Goal: Find specific page/section: Find specific page/section

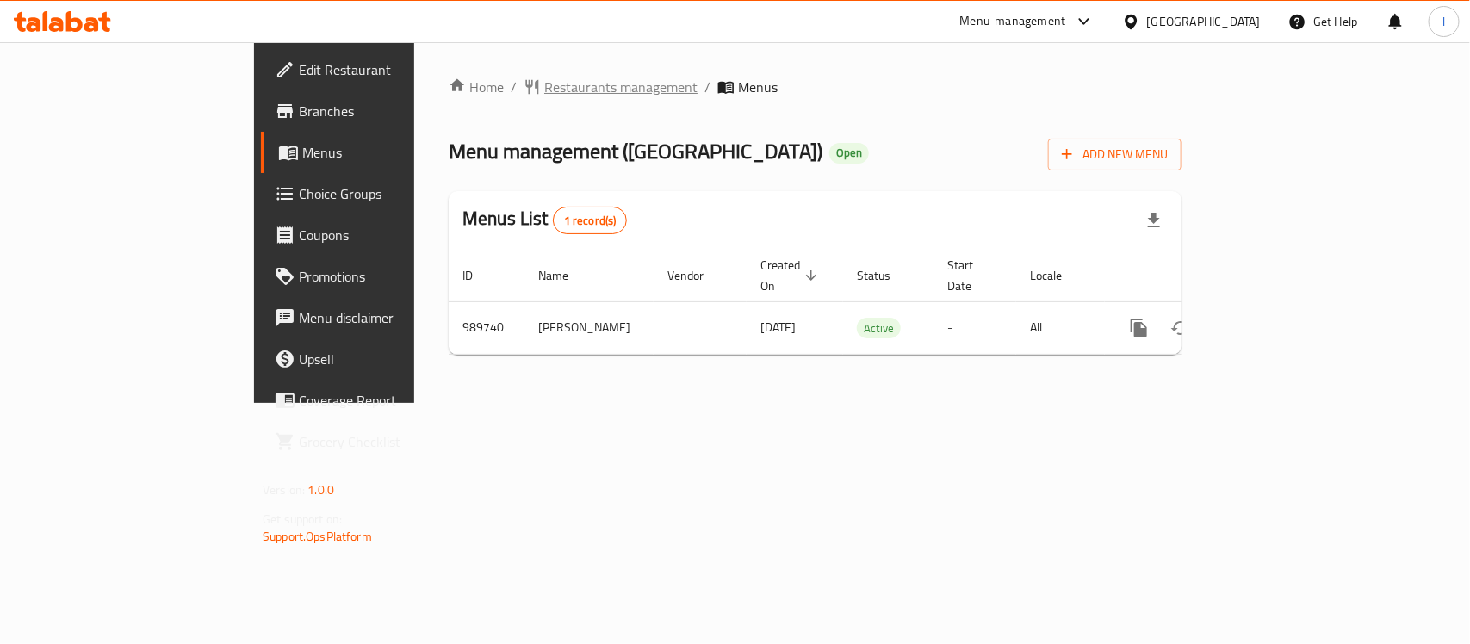
click at [544, 77] on span "Restaurants management" at bounding box center [620, 87] width 153 height 21
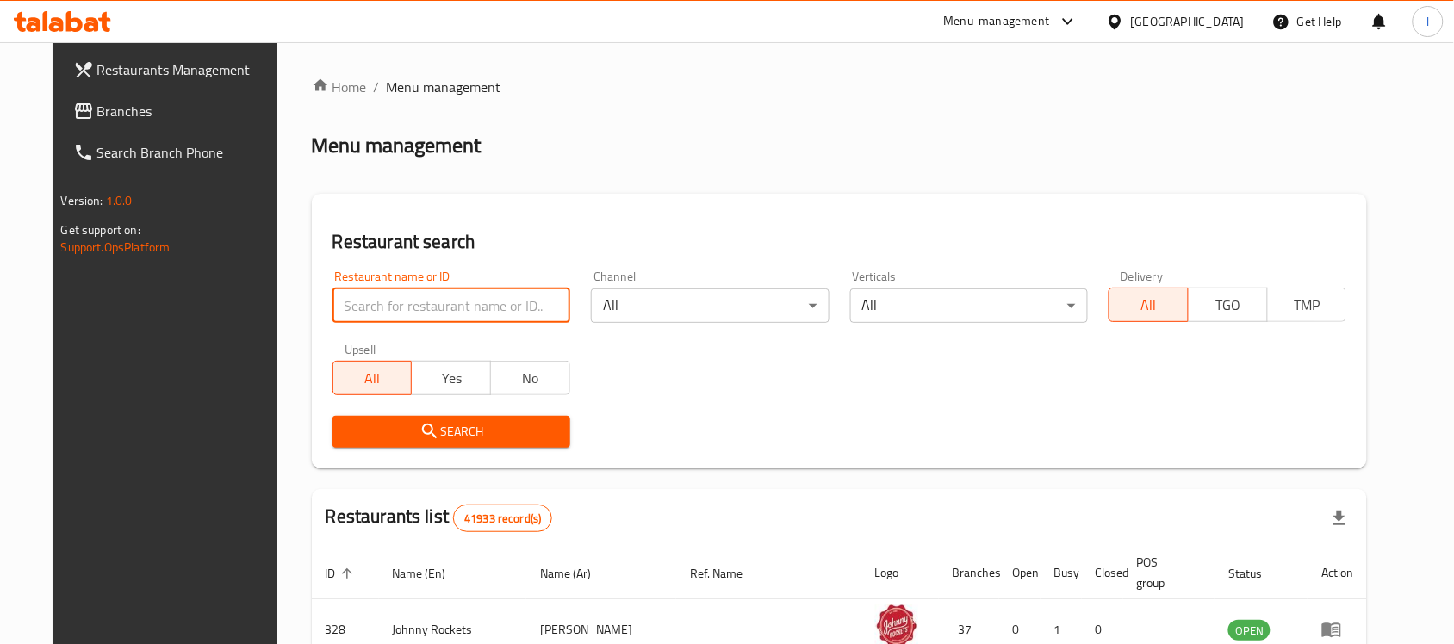
click at [426, 303] on input "search" at bounding box center [451, 306] width 238 height 34
paste input "660284"
type input "660284"
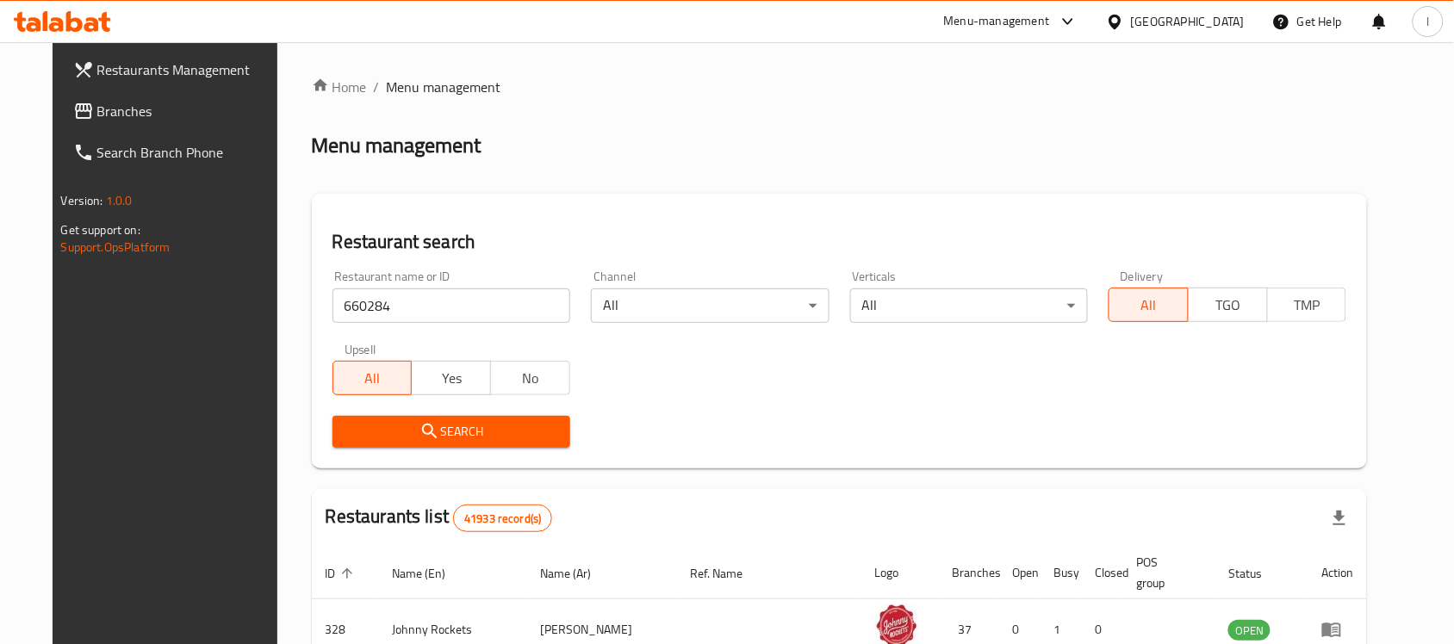
click at [465, 422] on span "Search" at bounding box center [451, 432] width 210 height 22
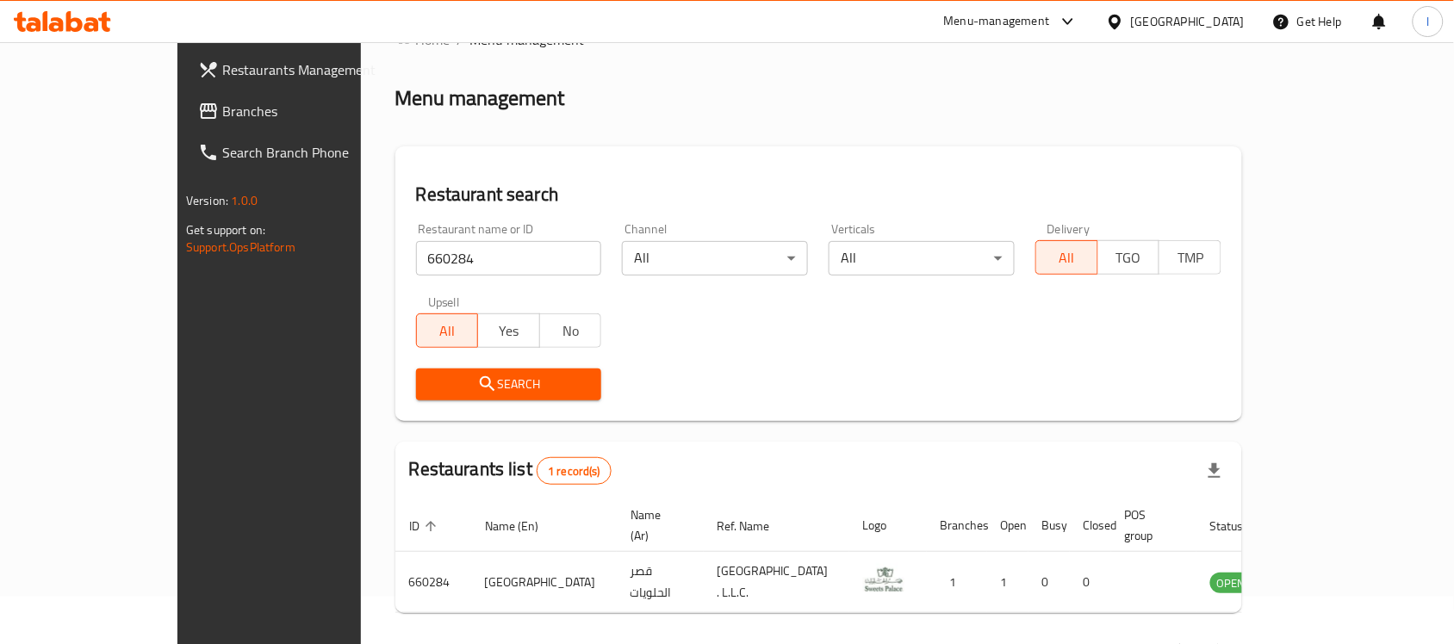
scroll to position [90, 0]
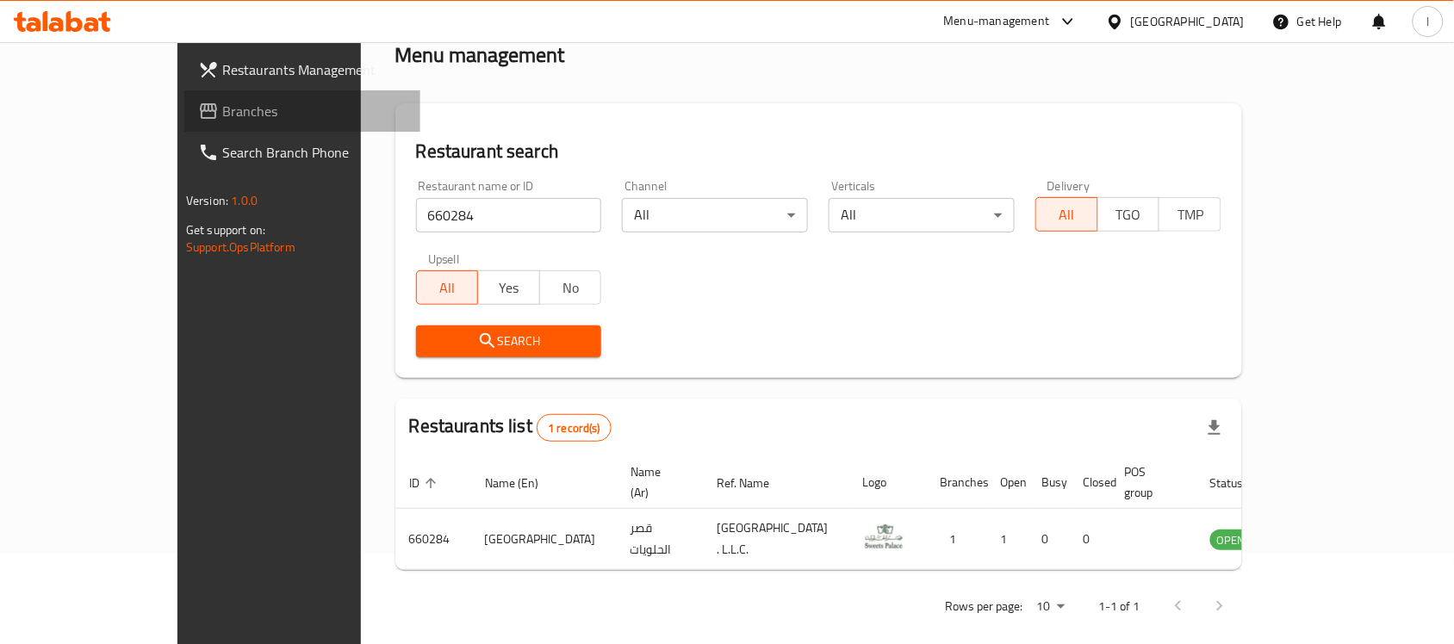
click at [184, 96] on link "Branches" at bounding box center [302, 110] width 236 height 41
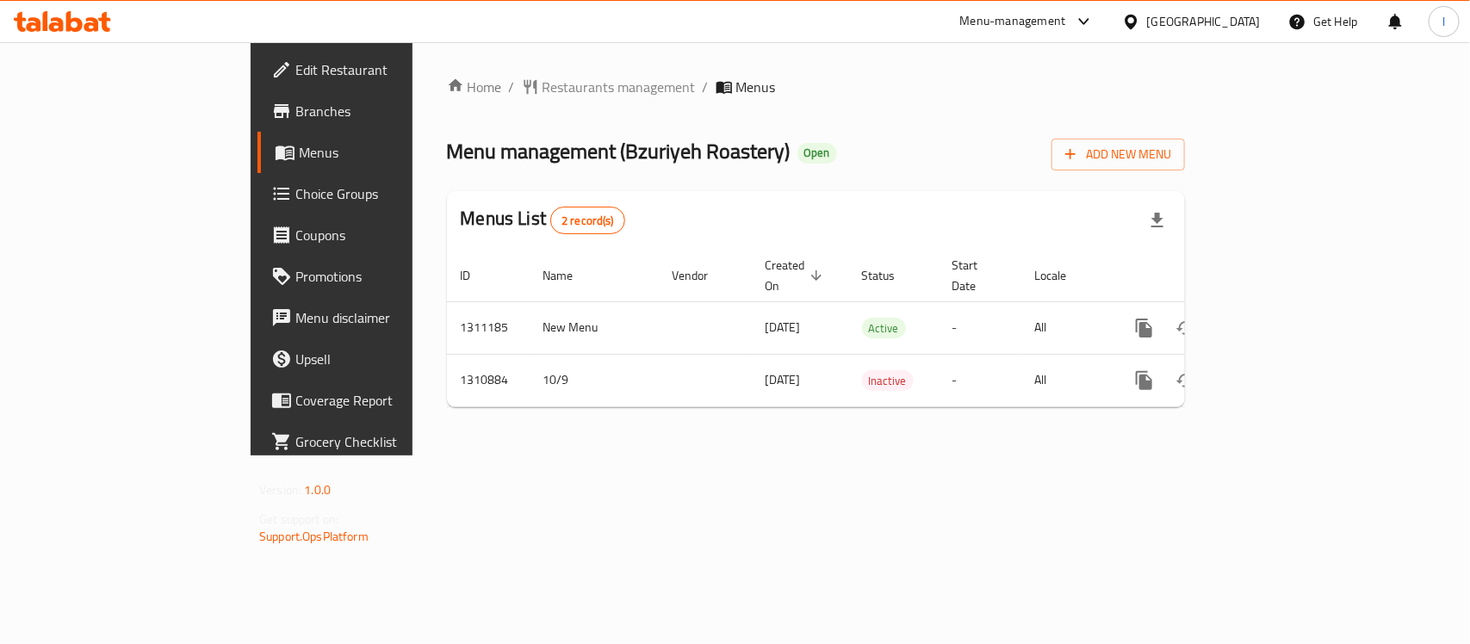
click at [295, 192] on span "Choice Groups" at bounding box center [388, 193] width 187 height 21
click at [543, 90] on span "Restaurants management" at bounding box center [619, 88] width 153 height 21
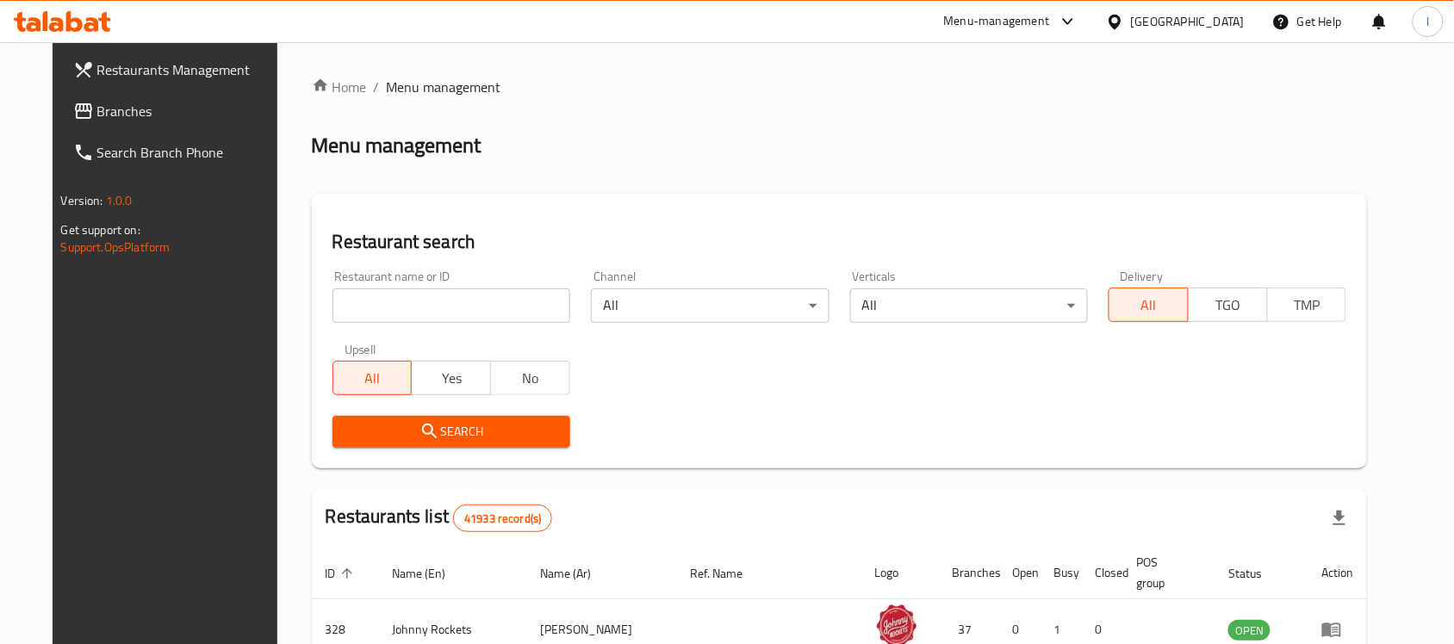
click at [97, 106] on span "Branches" at bounding box center [189, 111] width 184 height 21
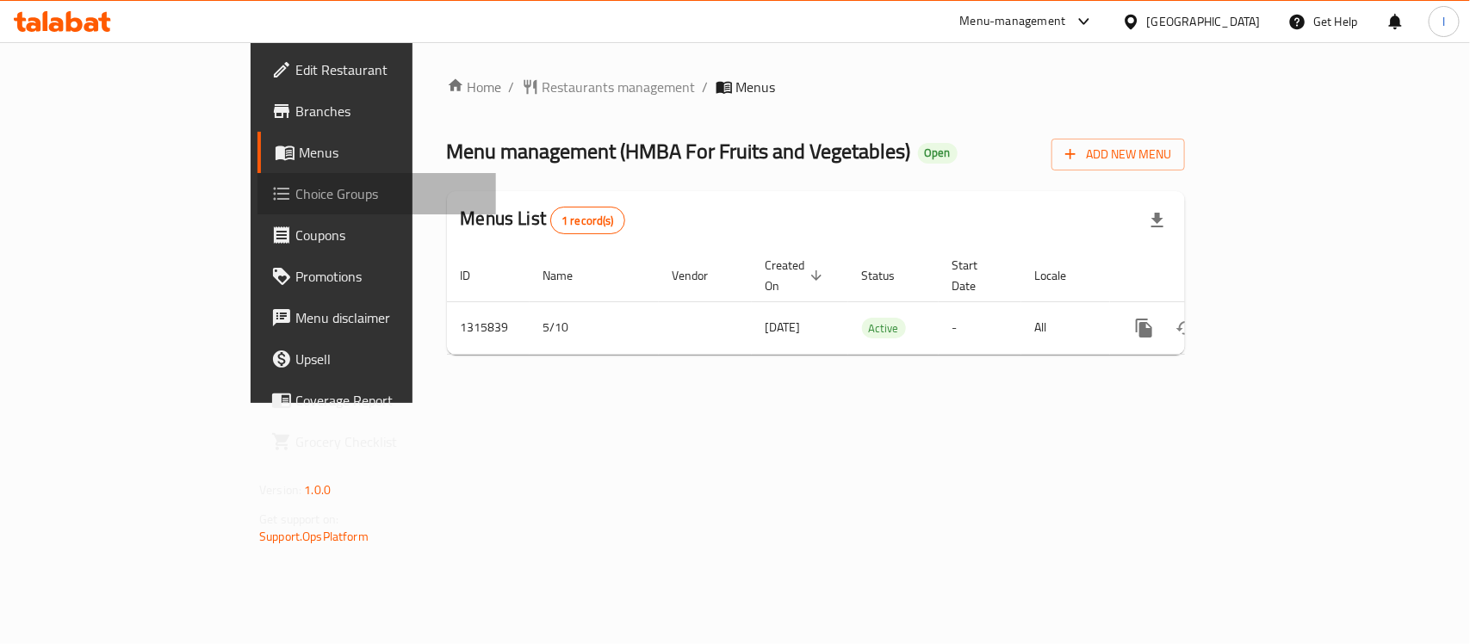
click at [295, 194] on span "Choice Groups" at bounding box center [388, 193] width 187 height 21
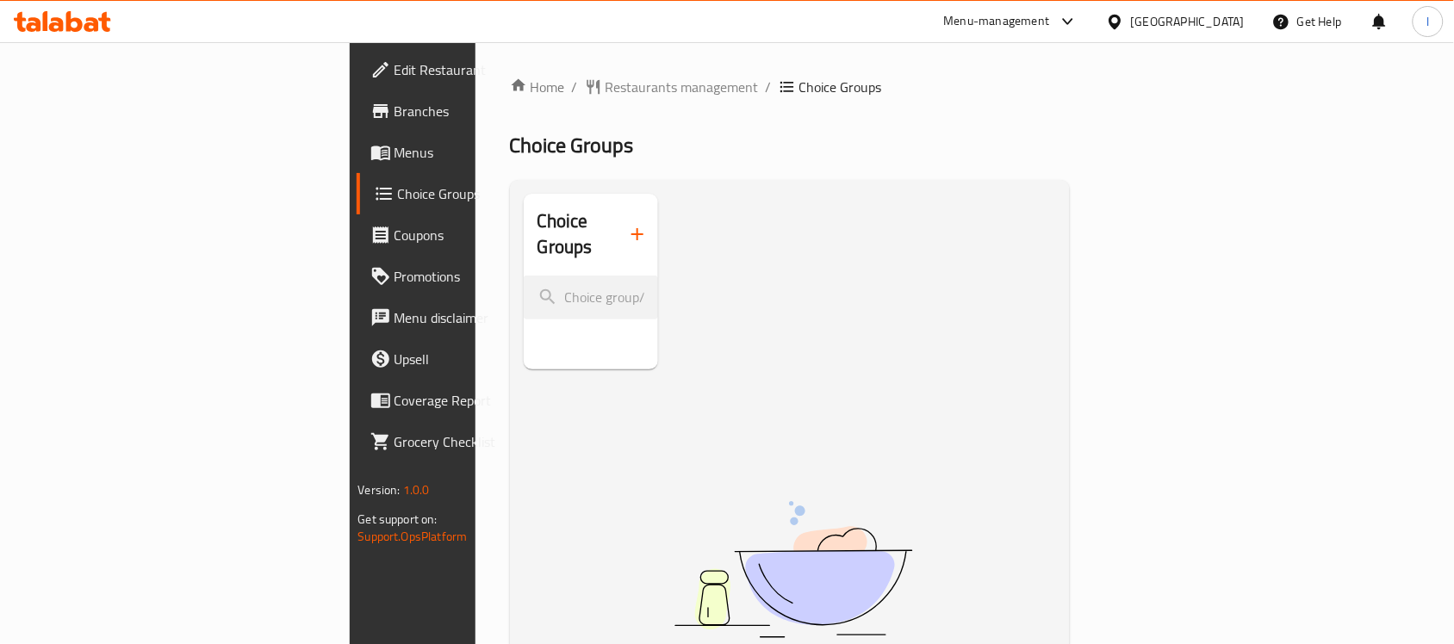
click at [1178, 18] on div "[GEOGRAPHIC_DATA]" at bounding box center [1188, 21] width 114 height 19
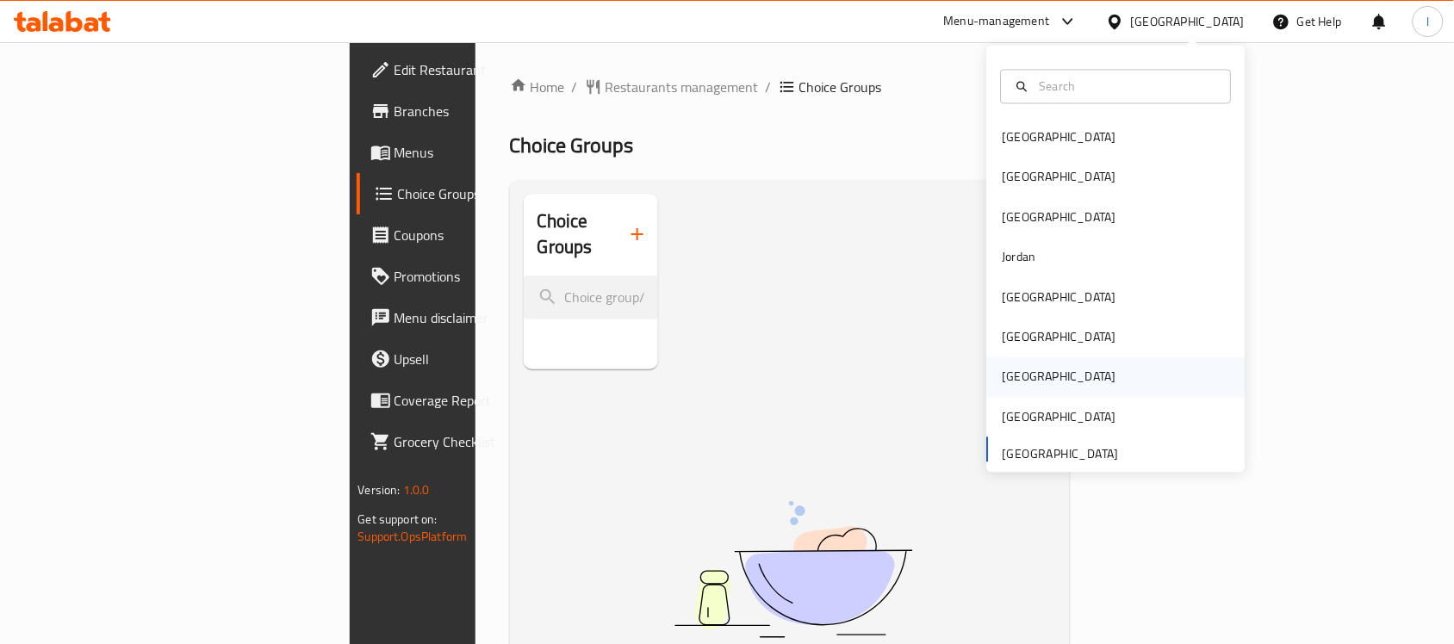
click at [1009, 372] on div "Qatar" at bounding box center [1060, 377] width 114 height 19
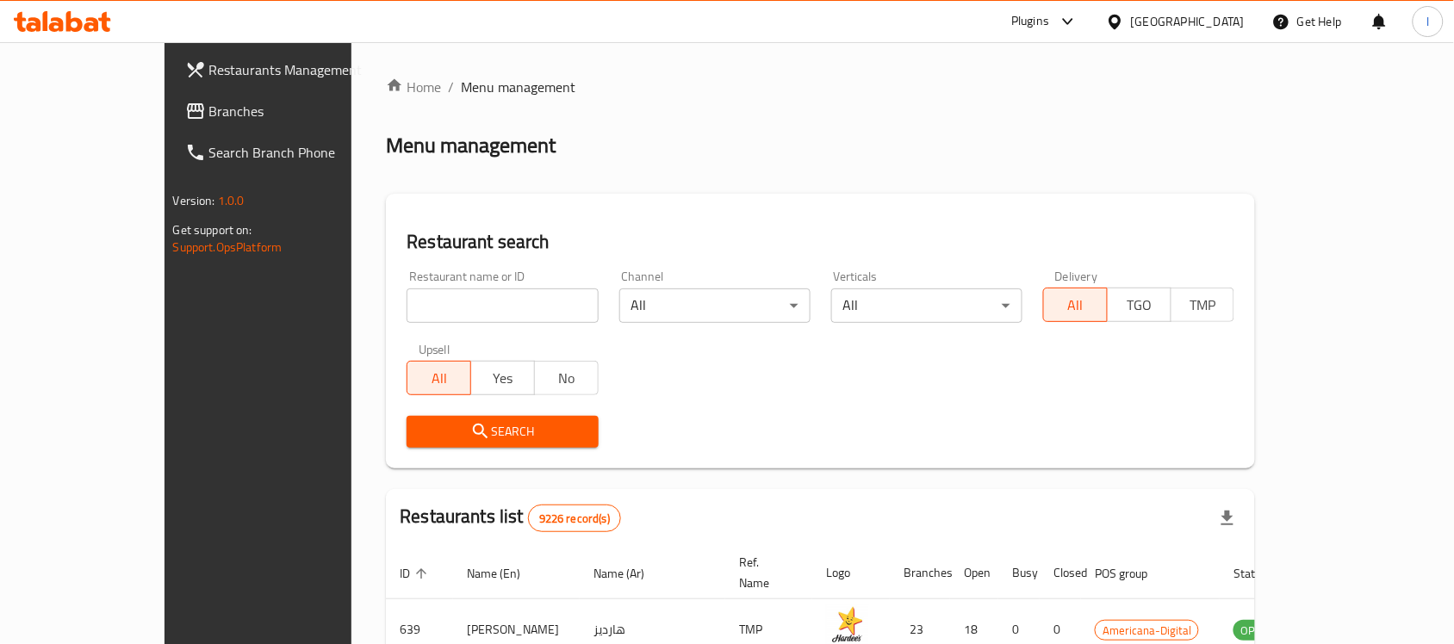
click at [209, 105] on span "Branches" at bounding box center [301, 111] width 184 height 21
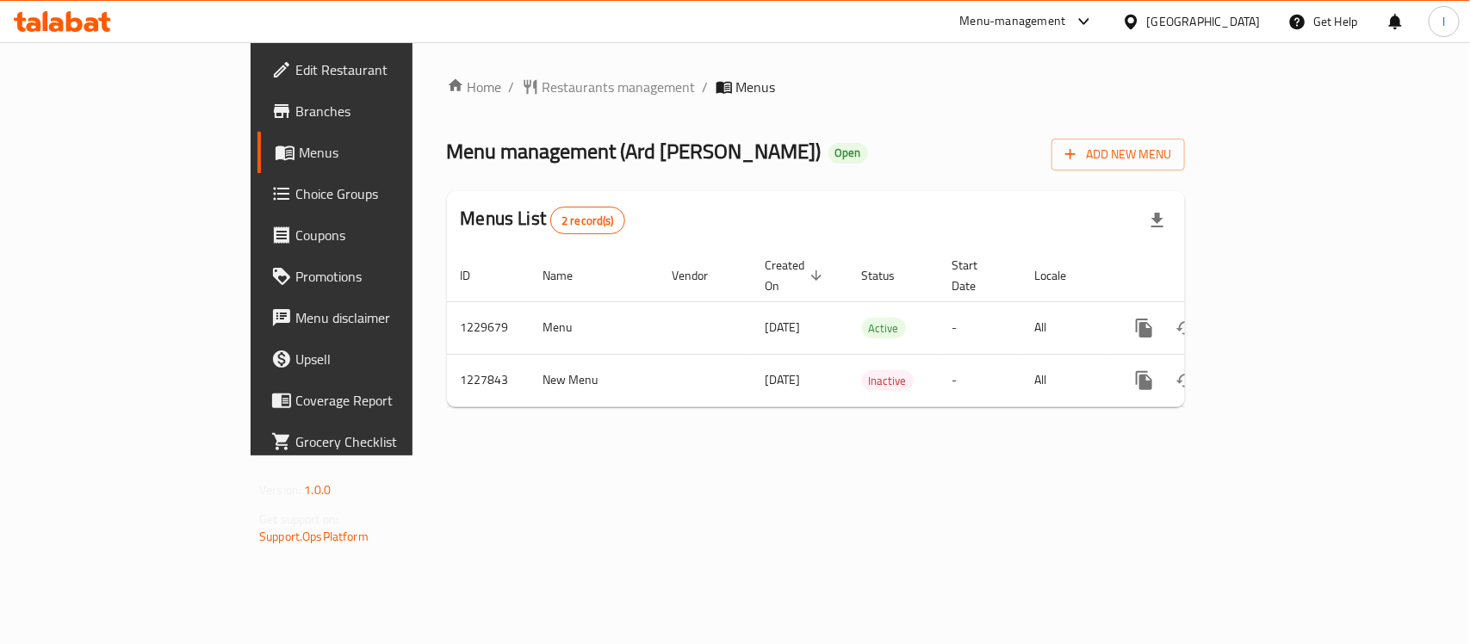
click at [295, 188] on span "Choice Groups" at bounding box center [388, 193] width 187 height 21
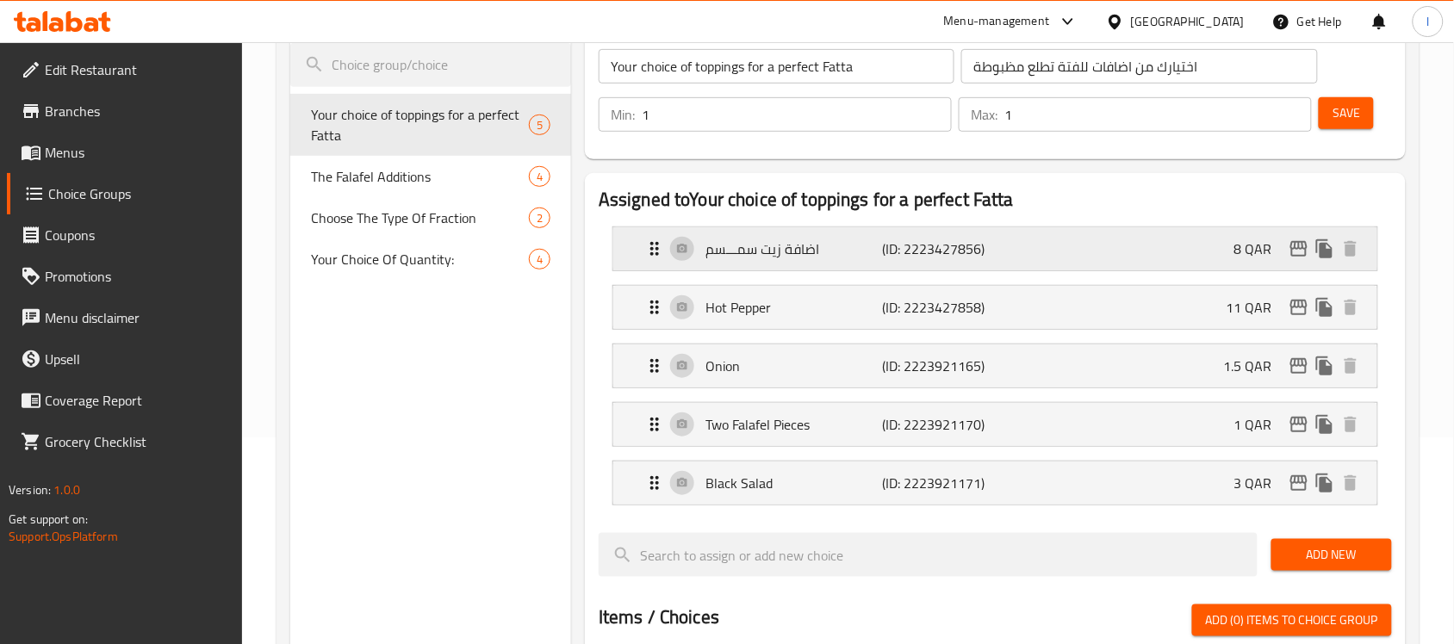
scroll to position [215, 0]
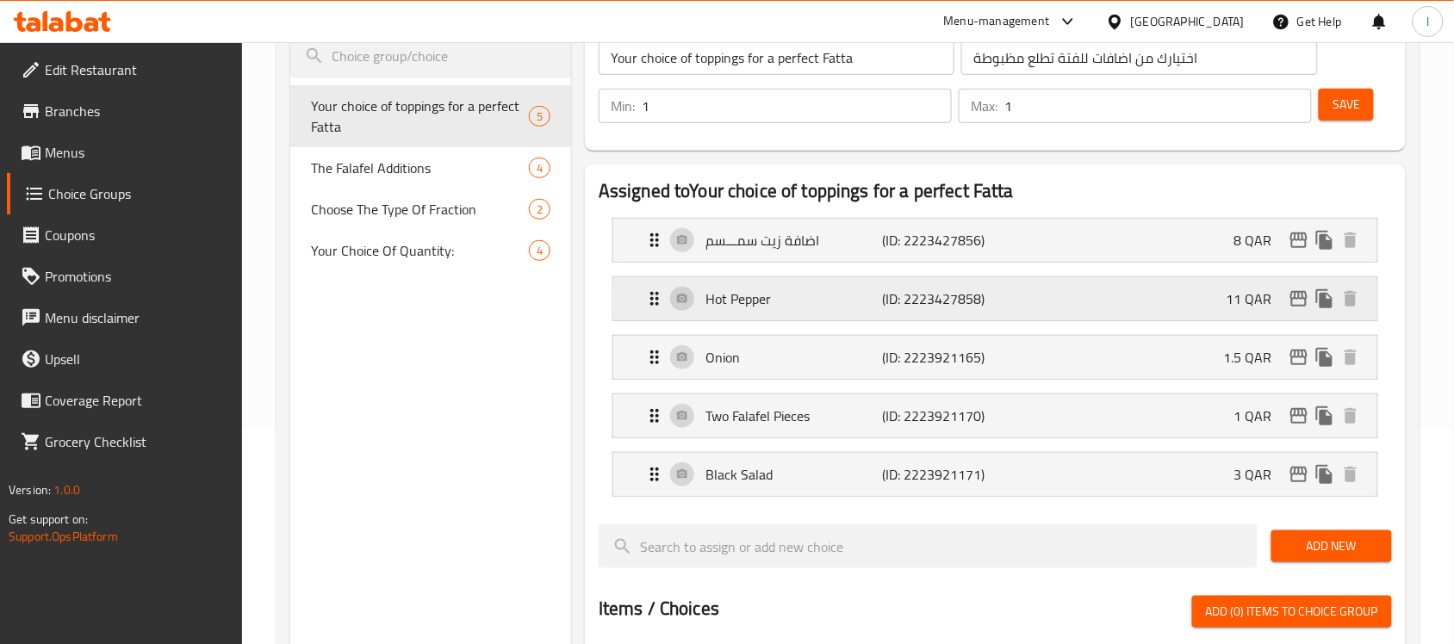
click at [656, 297] on icon "Expand" at bounding box center [654, 299] width 21 height 21
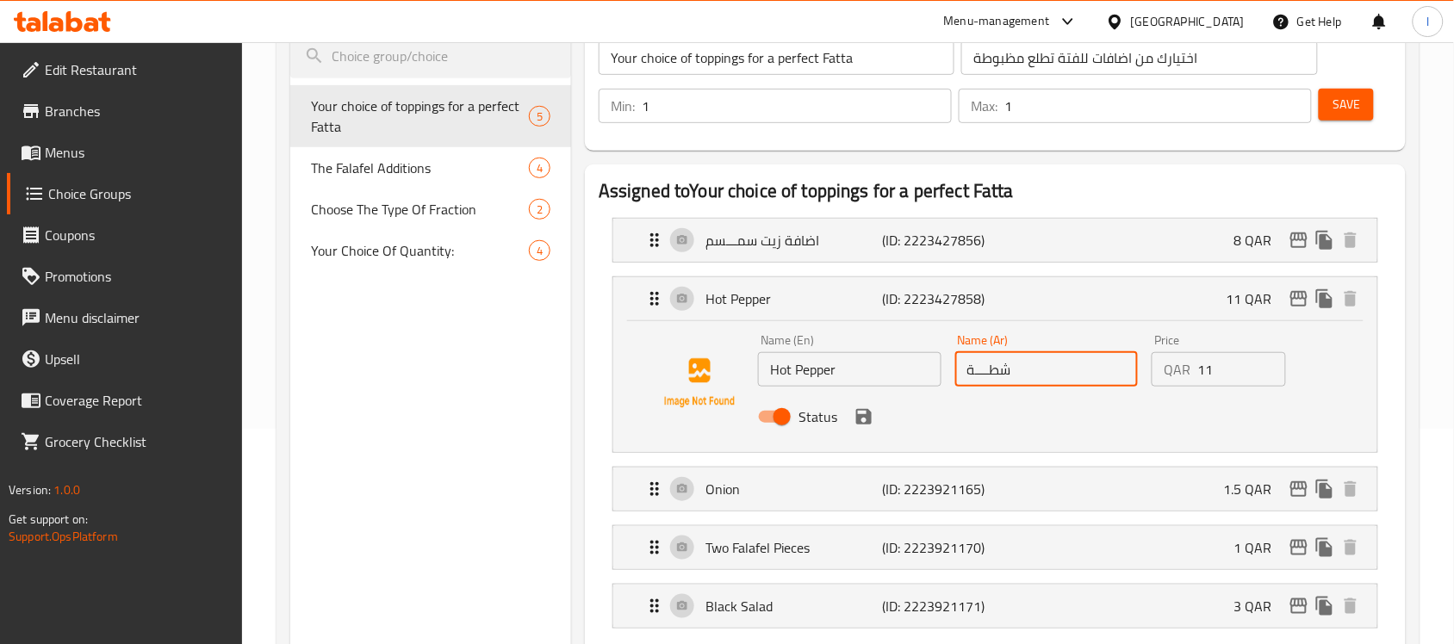
drag, startPoint x: 1015, startPoint y: 367, endPoint x: 967, endPoint y: 375, distance: 48.0
click at [967, 375] on input "شطــــة" at bounding box center [1046, 369] width 183 height 34
click at [650, 238] on icon "Expand" at bounding box center [654, 240] width 21 height 21
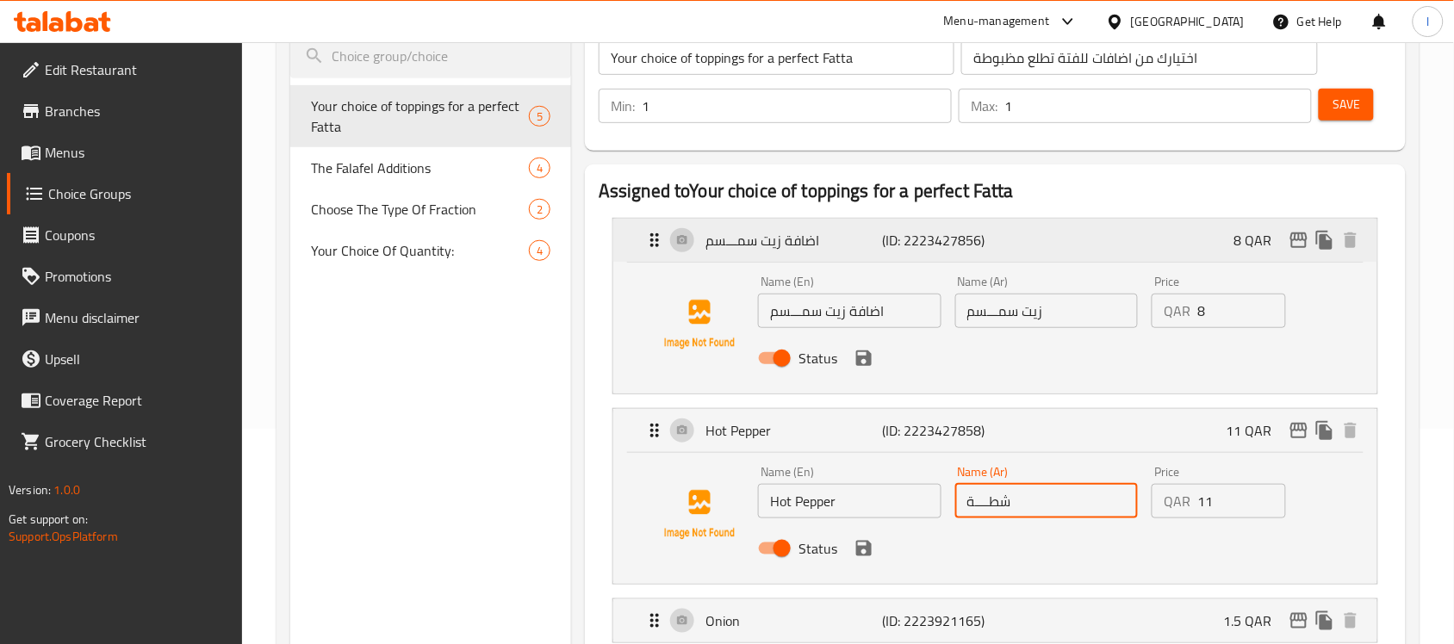
click at [647, 233] on icon "Expand" at bounding box center [654, 240] width 21 height 21
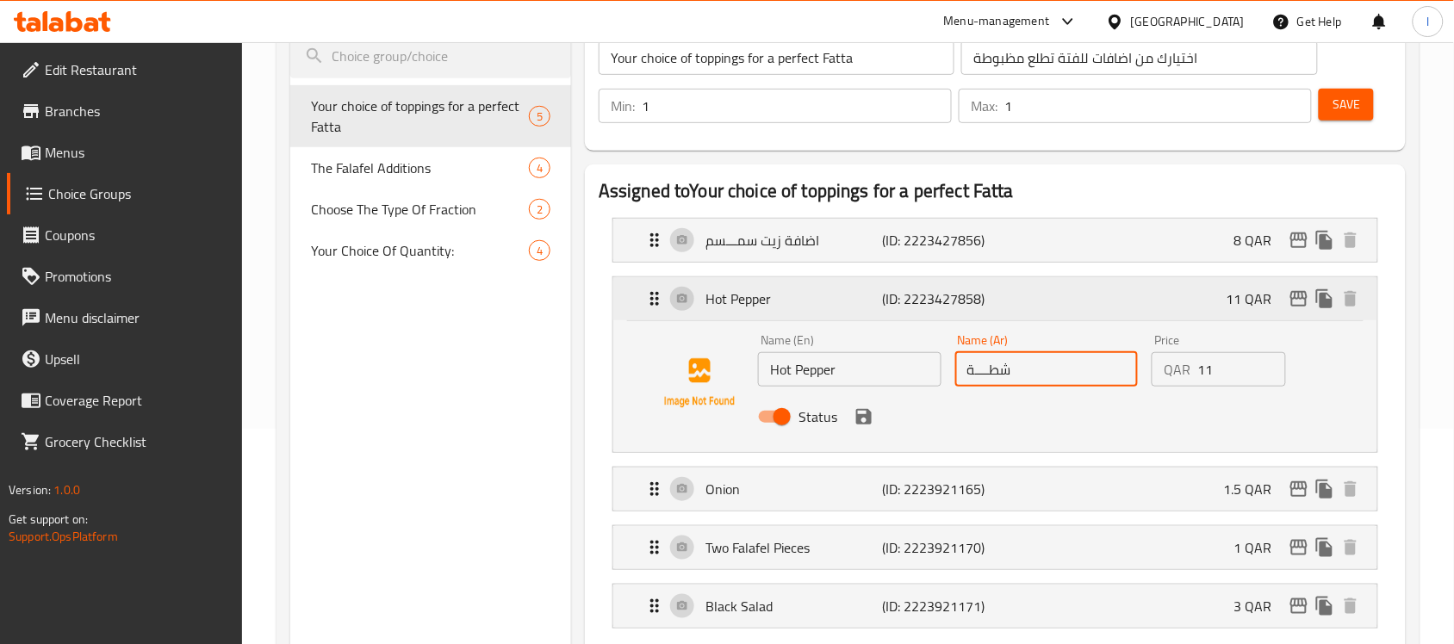
click at [655, 295] on icon "Expand" at bounding box center [654, 299] width 21 height 21
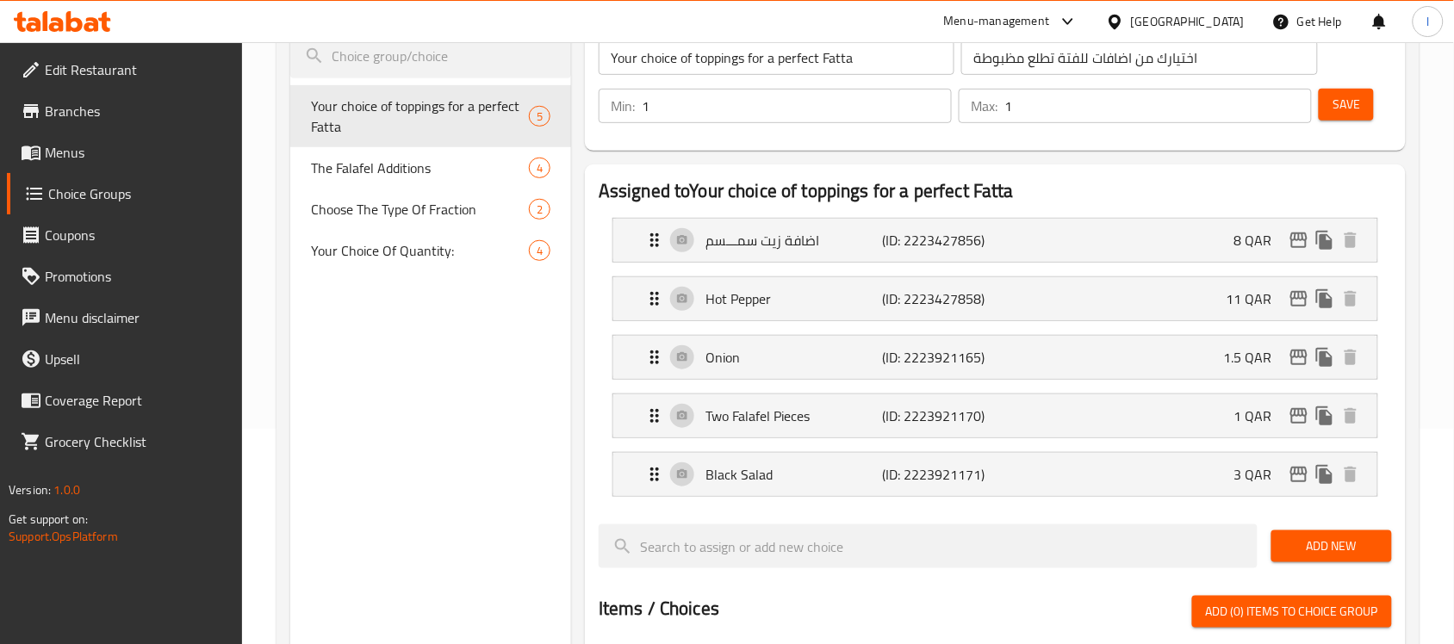
click at [1239, 28] on div "Qatar" at bounding box center [1188, 21] width 114 height 19
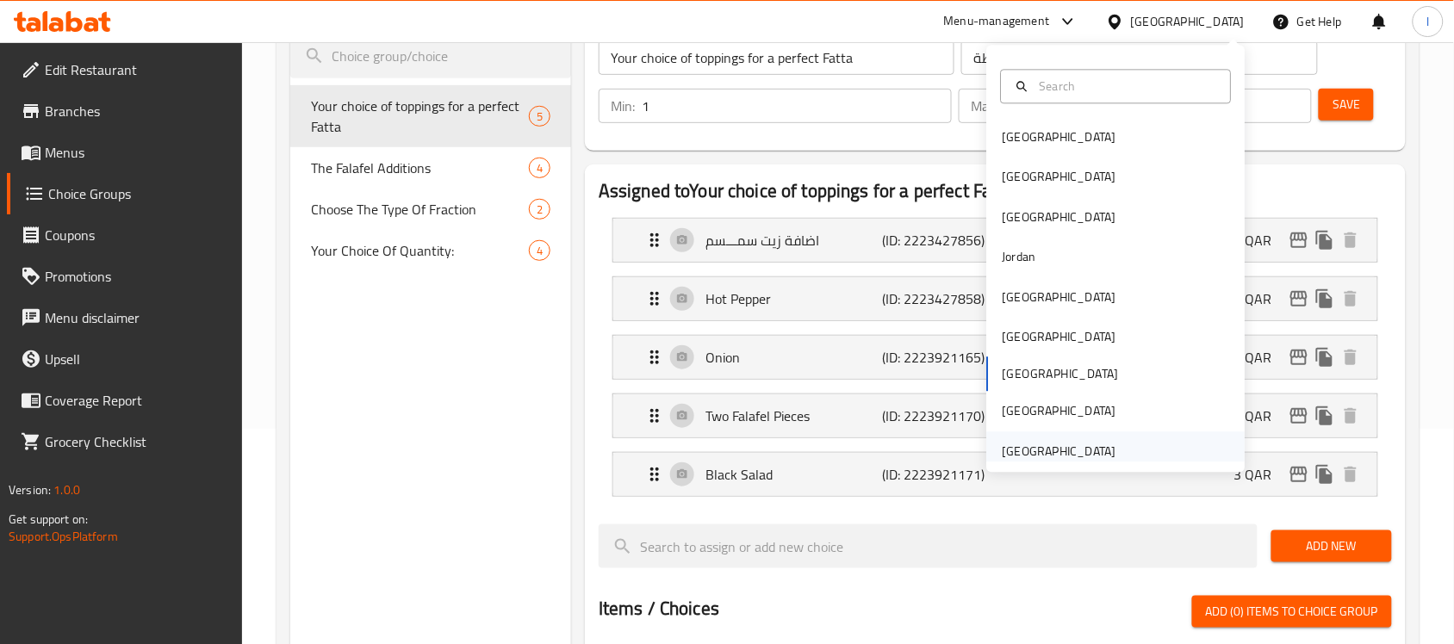
click at [1059, 457] on div "[GEOGRAPHIC_DATA]" at bounding box center [1060, 451] width 114 height 19
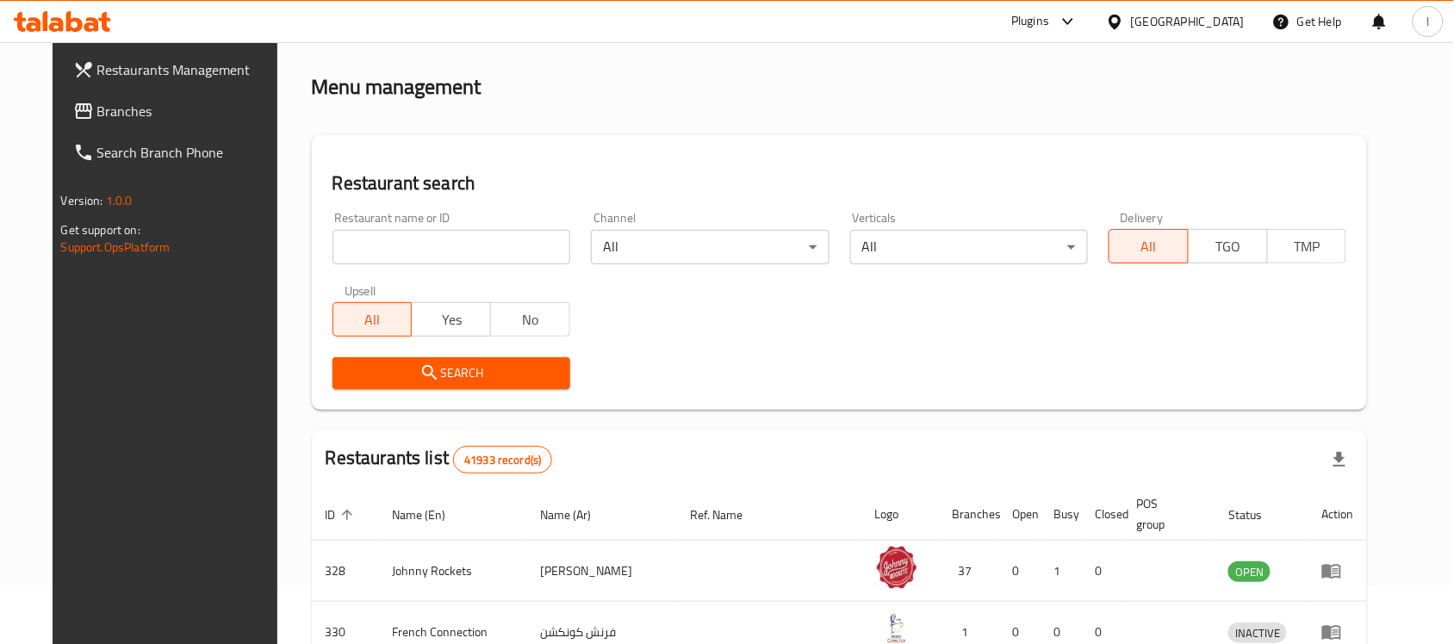
scroll to position [215, 0]
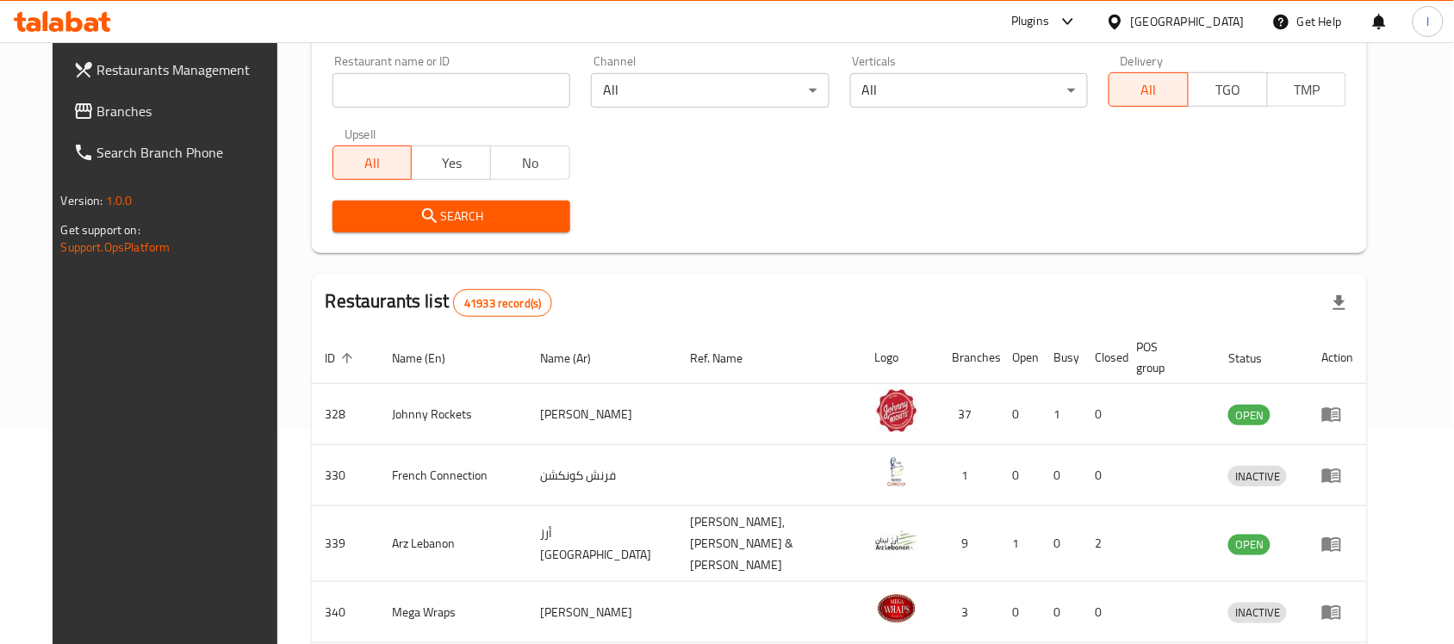
click at [97, 103] on span "Branches" at bounding box center [189, 111] width 184 height 21
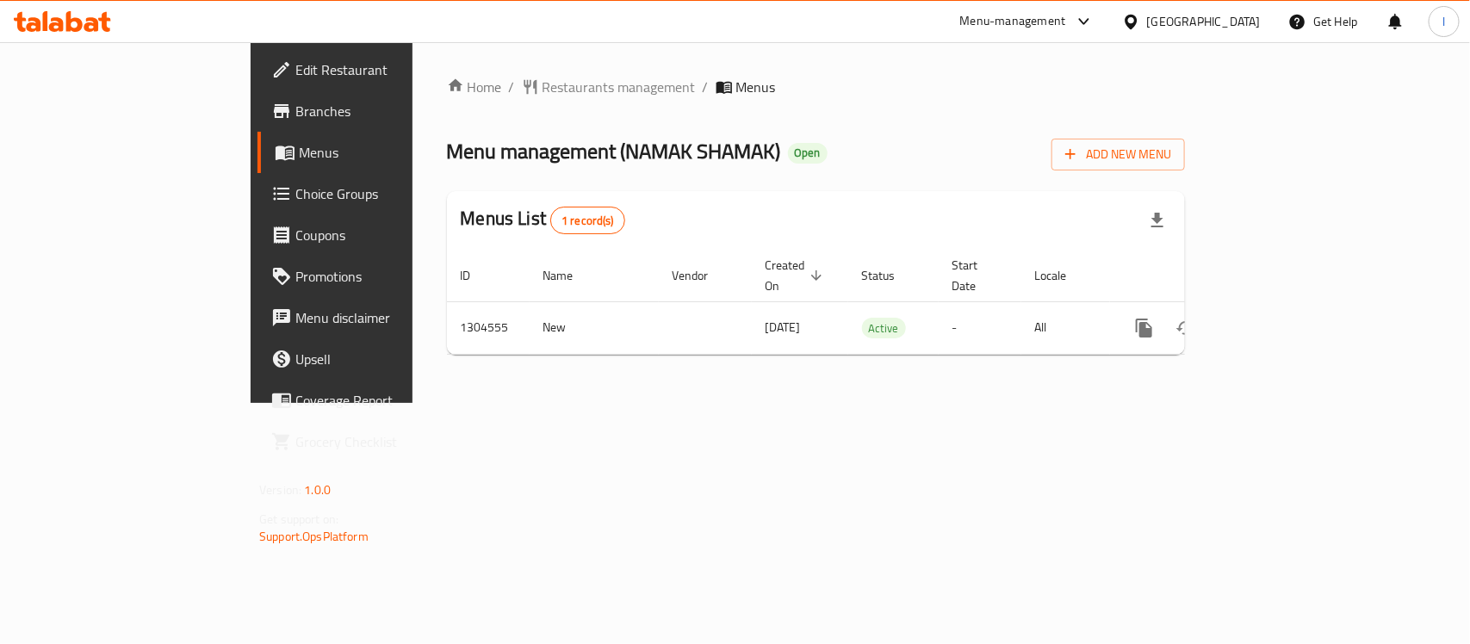
click at [515, 104] on div "Home / Restaurants management / Menus Menu management ( NAMAK SHAMAK ) Open Add…" at bounding box center [816, 223] width 738 height 292
click at [543, 84] on span "Restaurants management" at bounding box center [619, 87] width 153 height 21
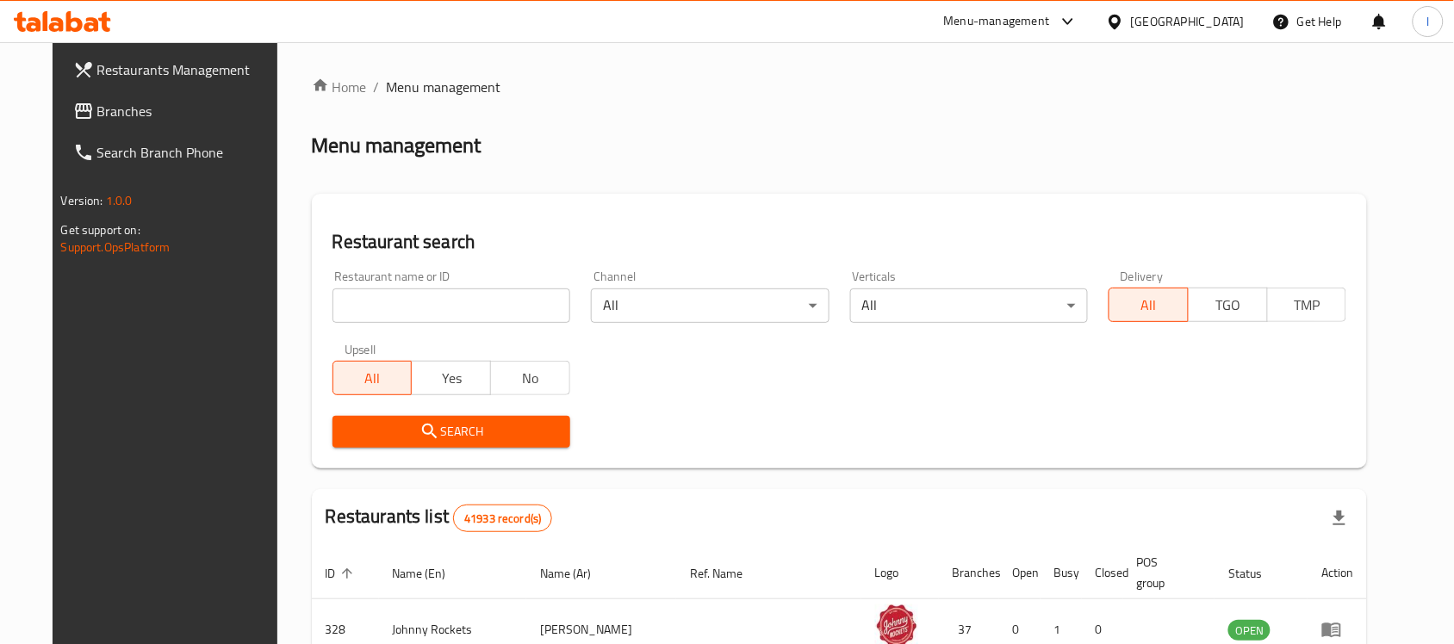
click at [428, 298] on input "search" at bounding box center [451, 306] width 238 height 34
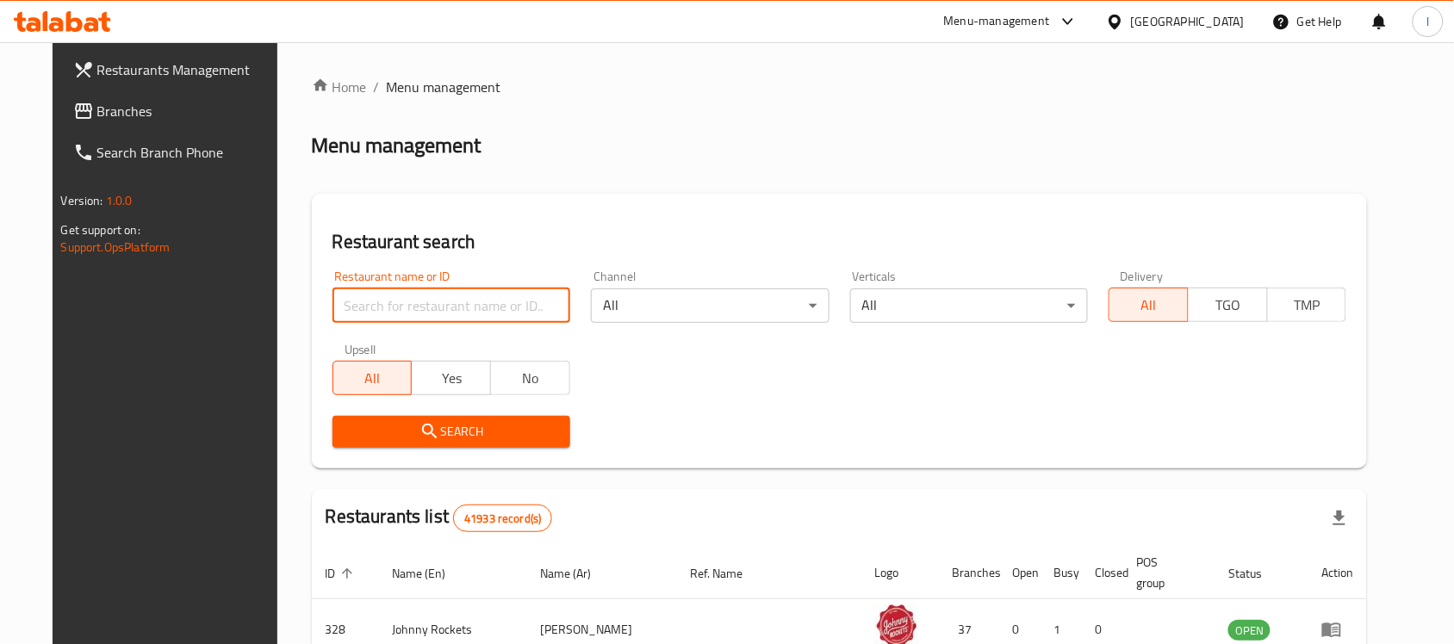
paste input "703263"
type input "703263"
click button "Search" at bounding box center [451, 432] width 238 height 32
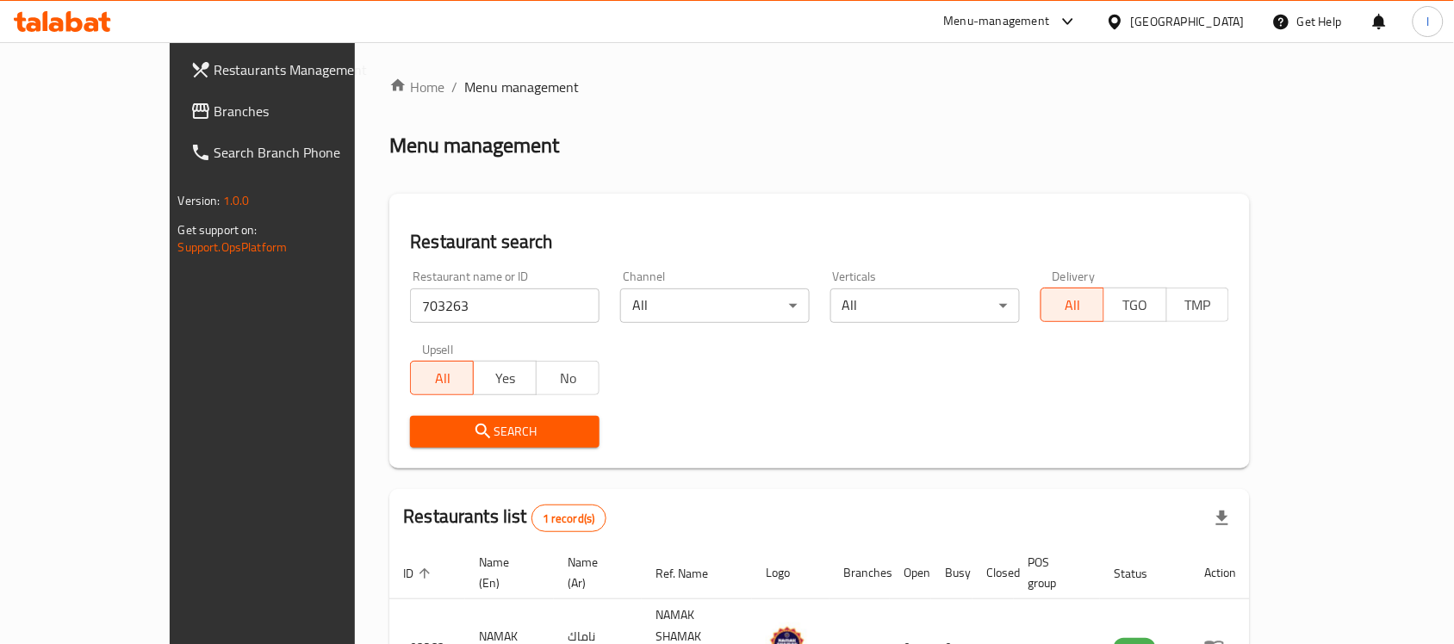
drag, startPoint x: 121, startPoint y: 99, endPoint x: 45, endPoint y: 118, distance: 79.0
click at [177, 99] on link "Branches" at bounding box center [295, 110] width 236 height 41
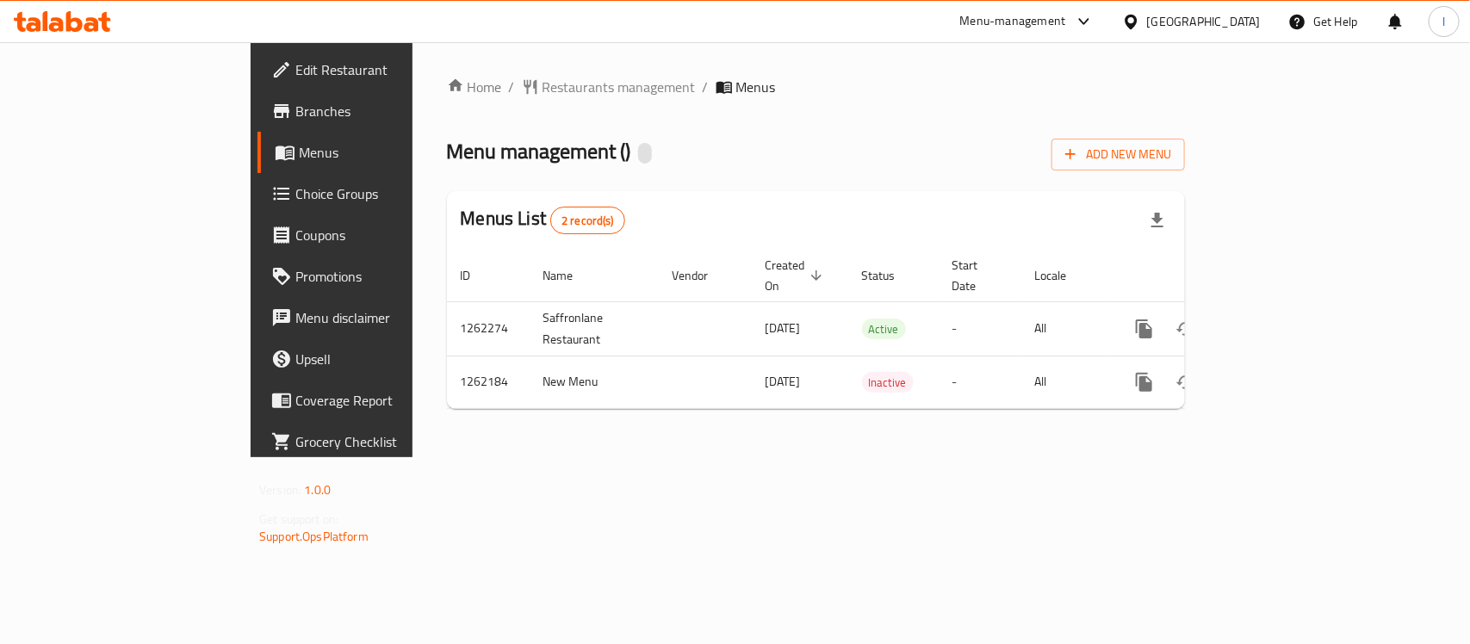
click at [531, 110] on div "Home / Restaurants management / Menus Menu management ( ) Add New Menu Menus Li…" at bounding box center [816, 250] width 738 height 346
click at [543, 96] on span "Restaurants management" at bounding box center [619, 87] width 153 height 21
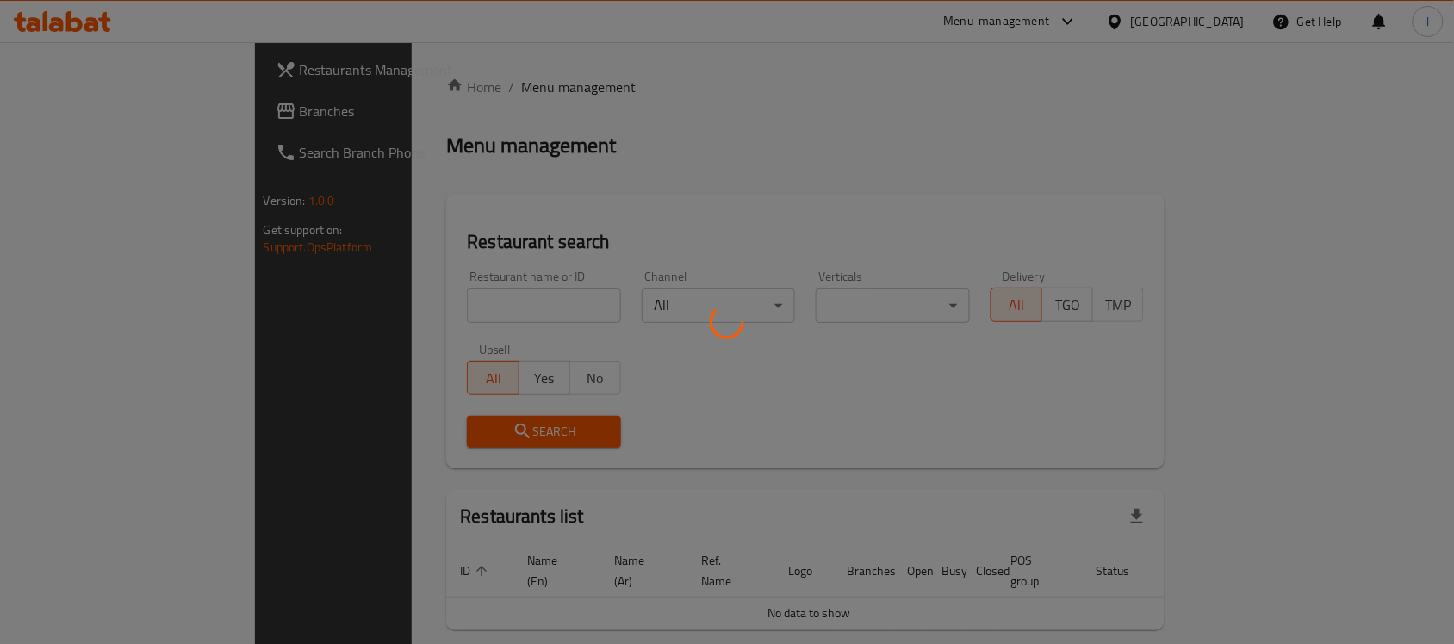
click at [389, 299] on div at bounding box center [727, 322] width 1454 height 644
click at [636, 204] on div at bounding box center [727, 322] width 1454 height 644
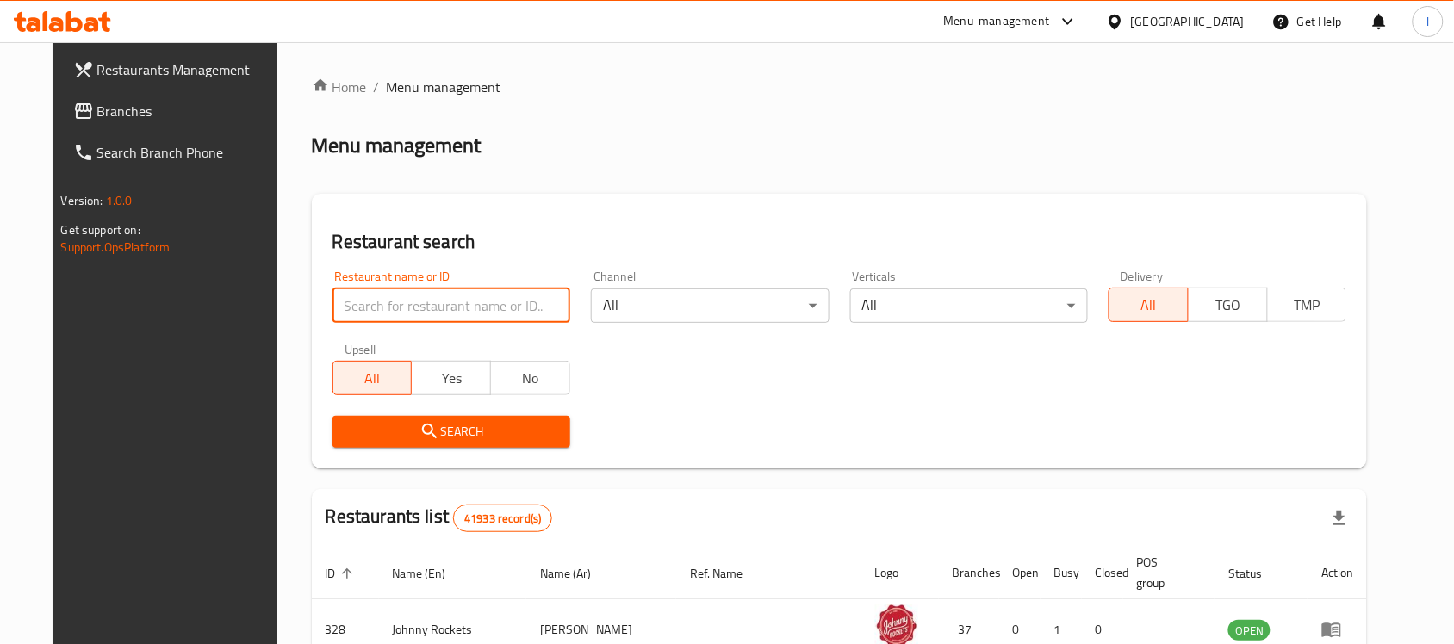
click at [505, 304] on input "search" at bounding box center [451, 306] width 238 height 34
paste input "685457"
type input "685457"
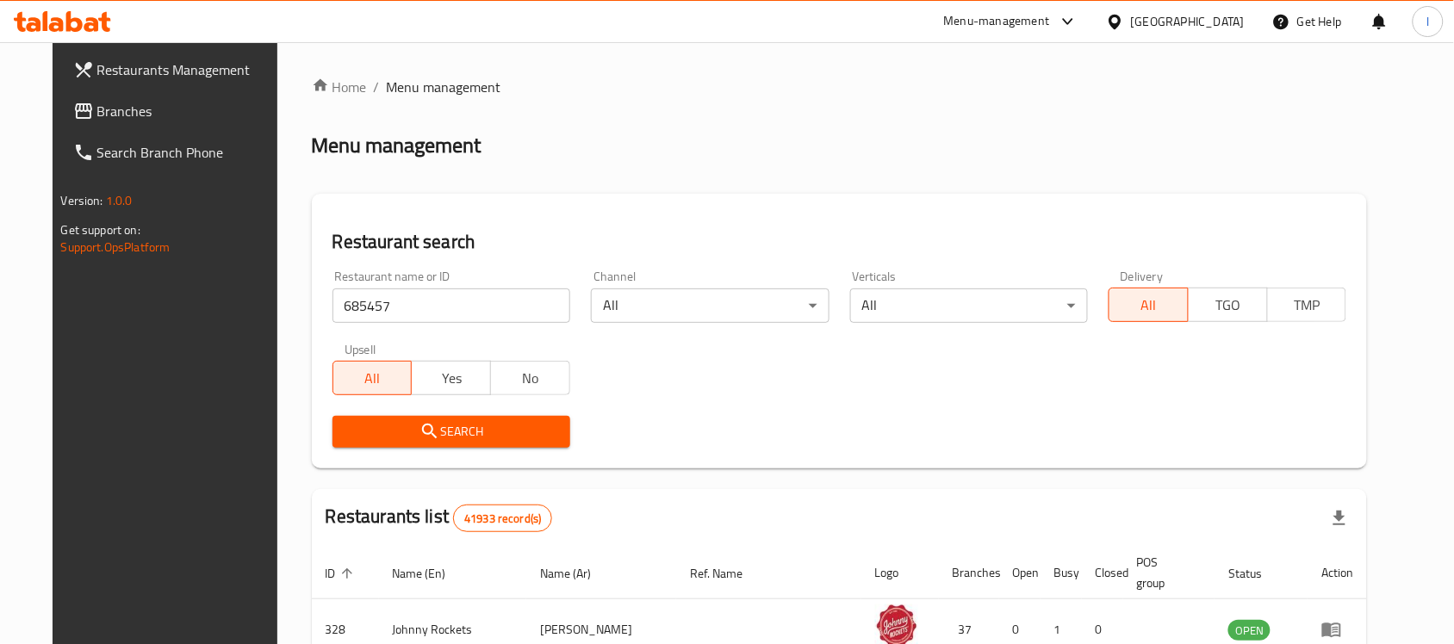
click at [450, 429] on span "Search" at bounding box center [451, 432] width 210 height 22
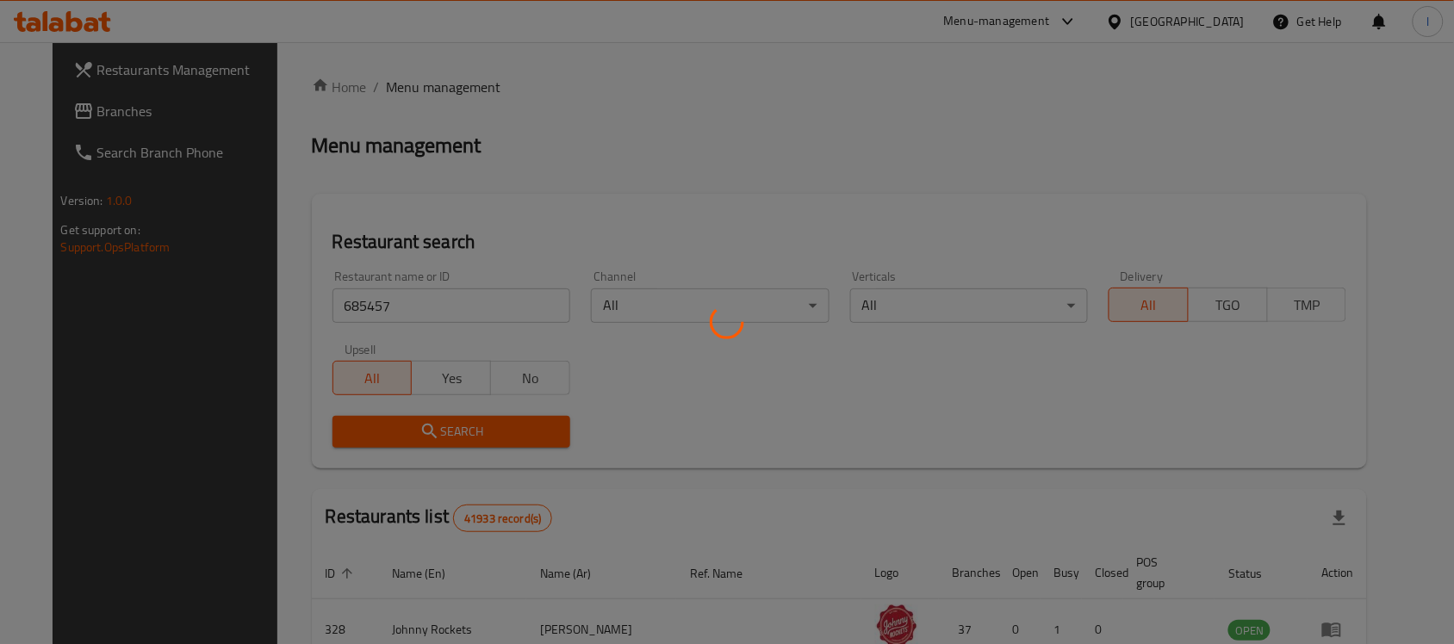
click at [631, 409] on div at bounding box center [727, 322] width 1454 height 644
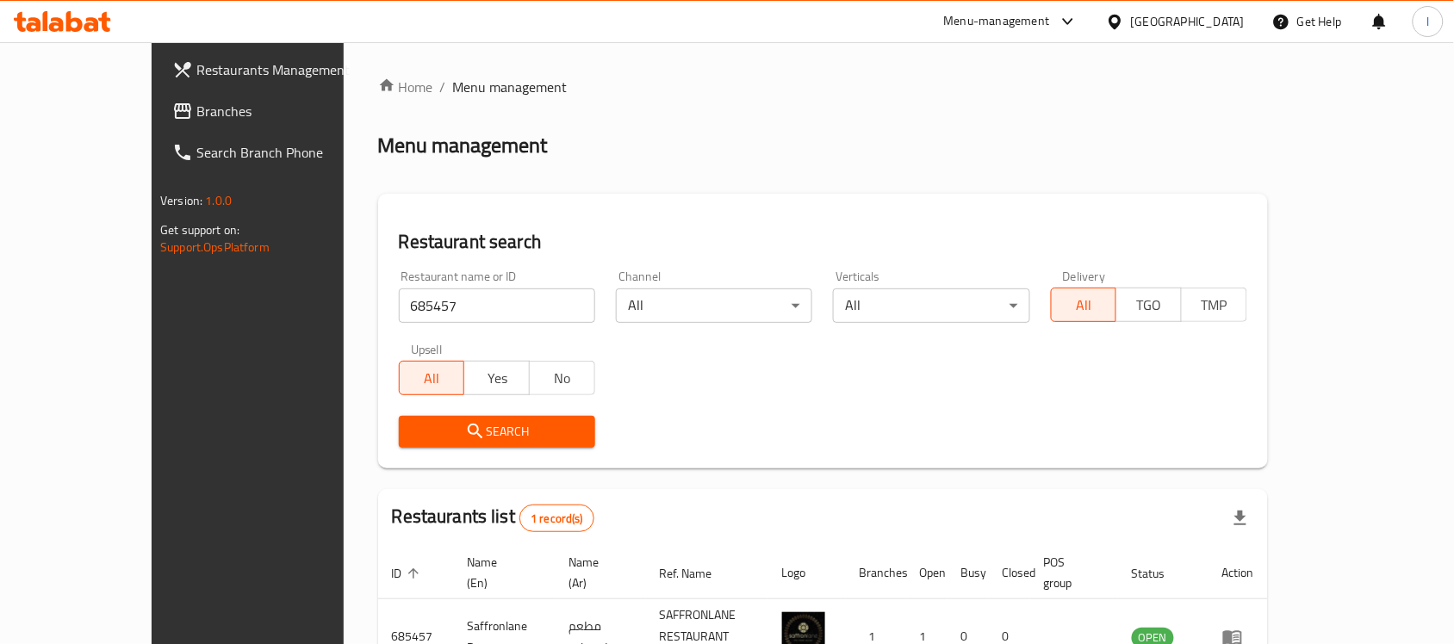
scroll to position [90, 0]
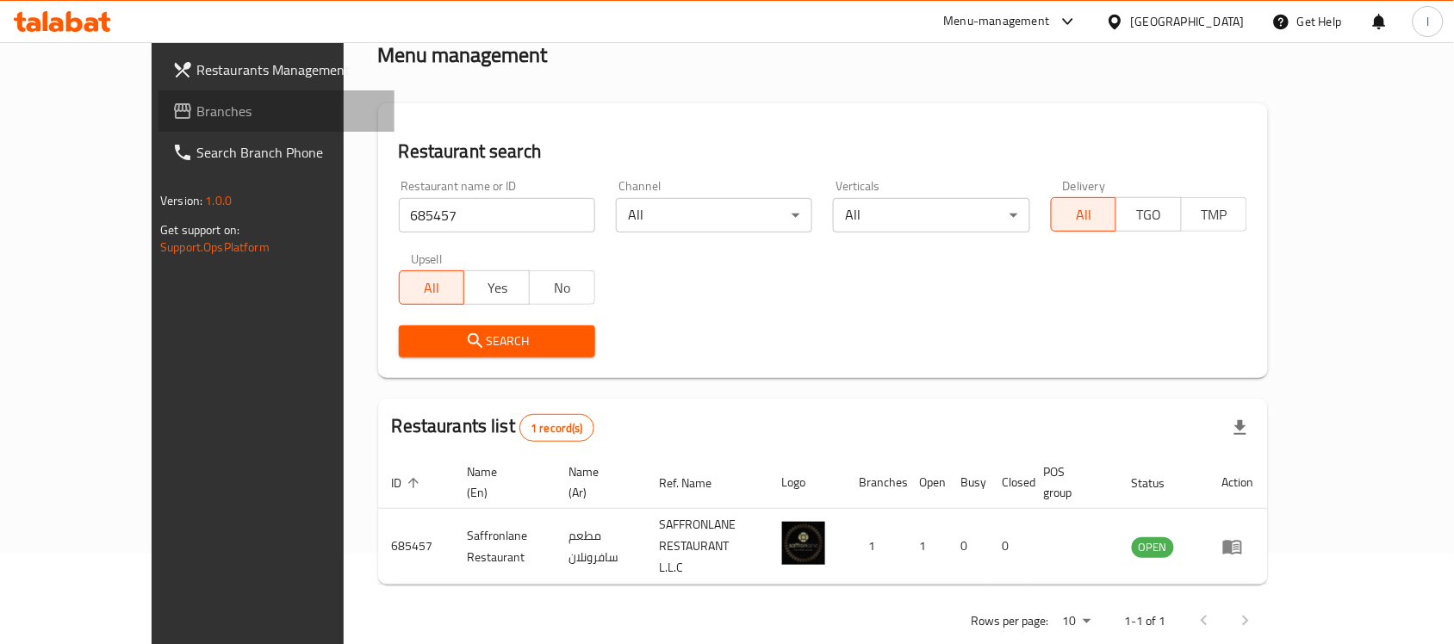
click at [196, 112] on span "Branches" at bounding box center [288, 111] width 184 height 21
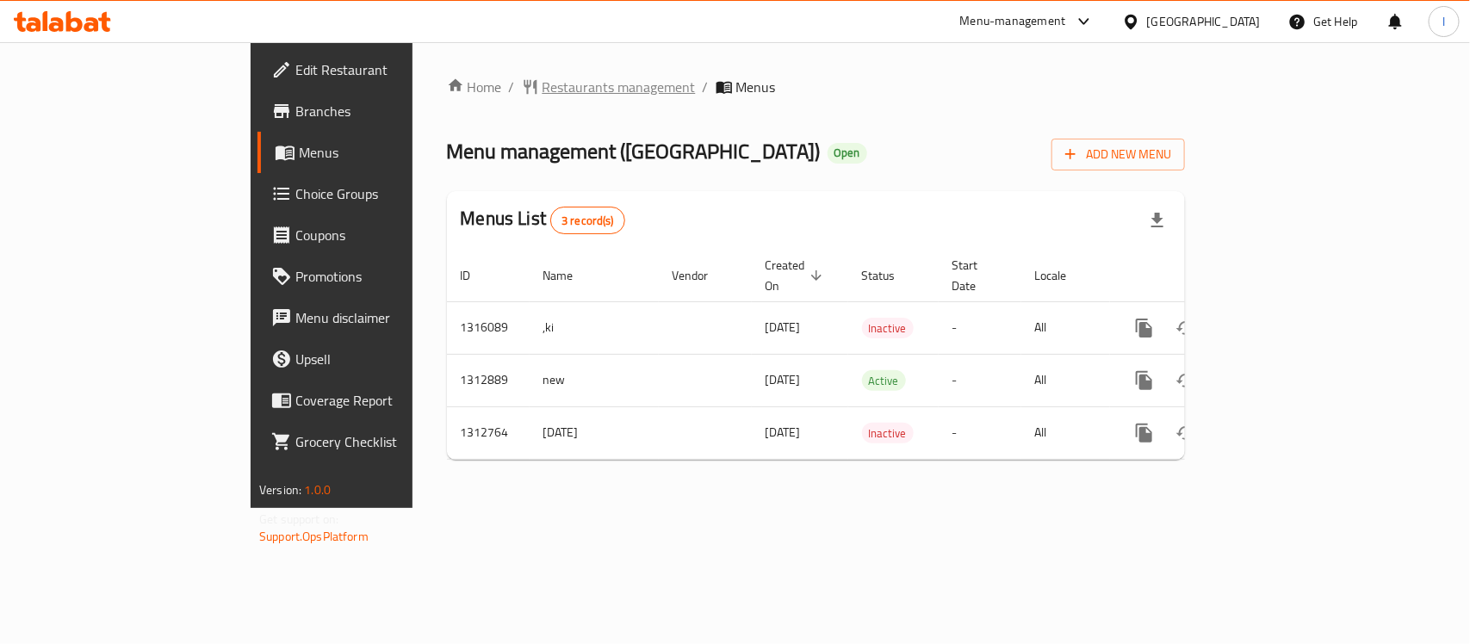
click at [543, 95] on span "Restaurants management" at bounding box center [619, 87] width 153 height 21
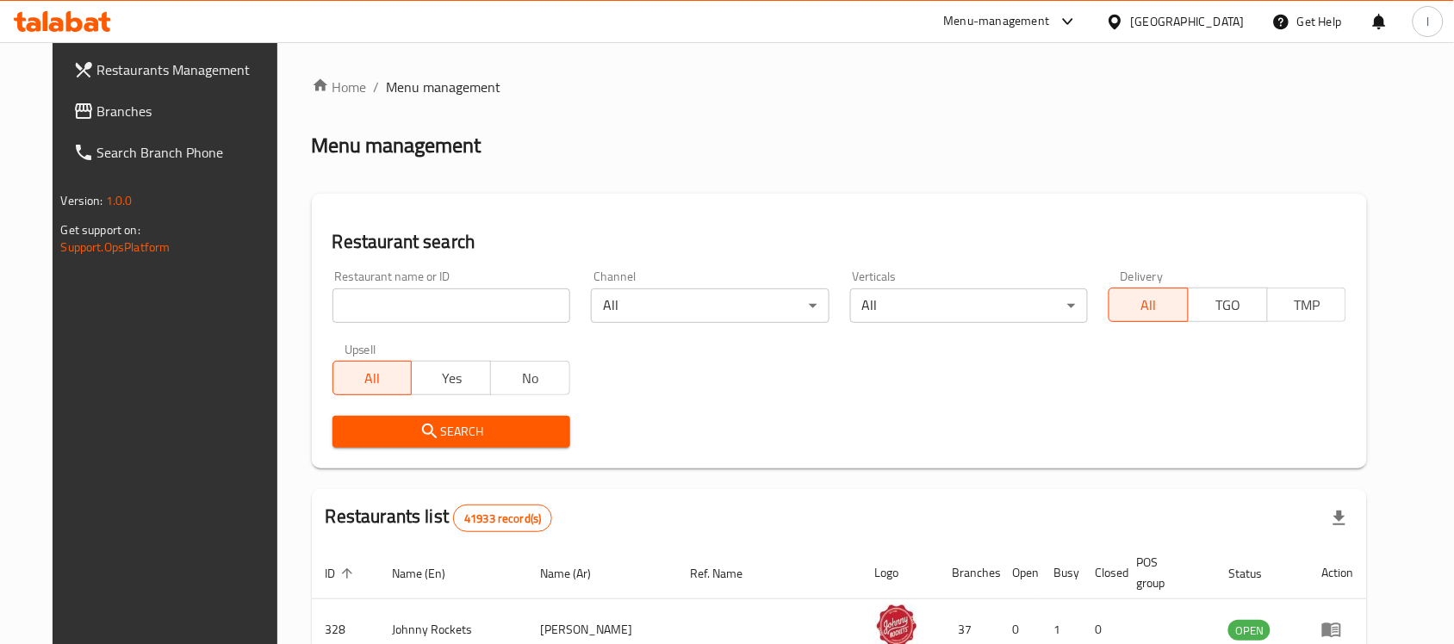
click at [97, 115] on span "Branches" at bounding box center [189, 111] width 184 height 21
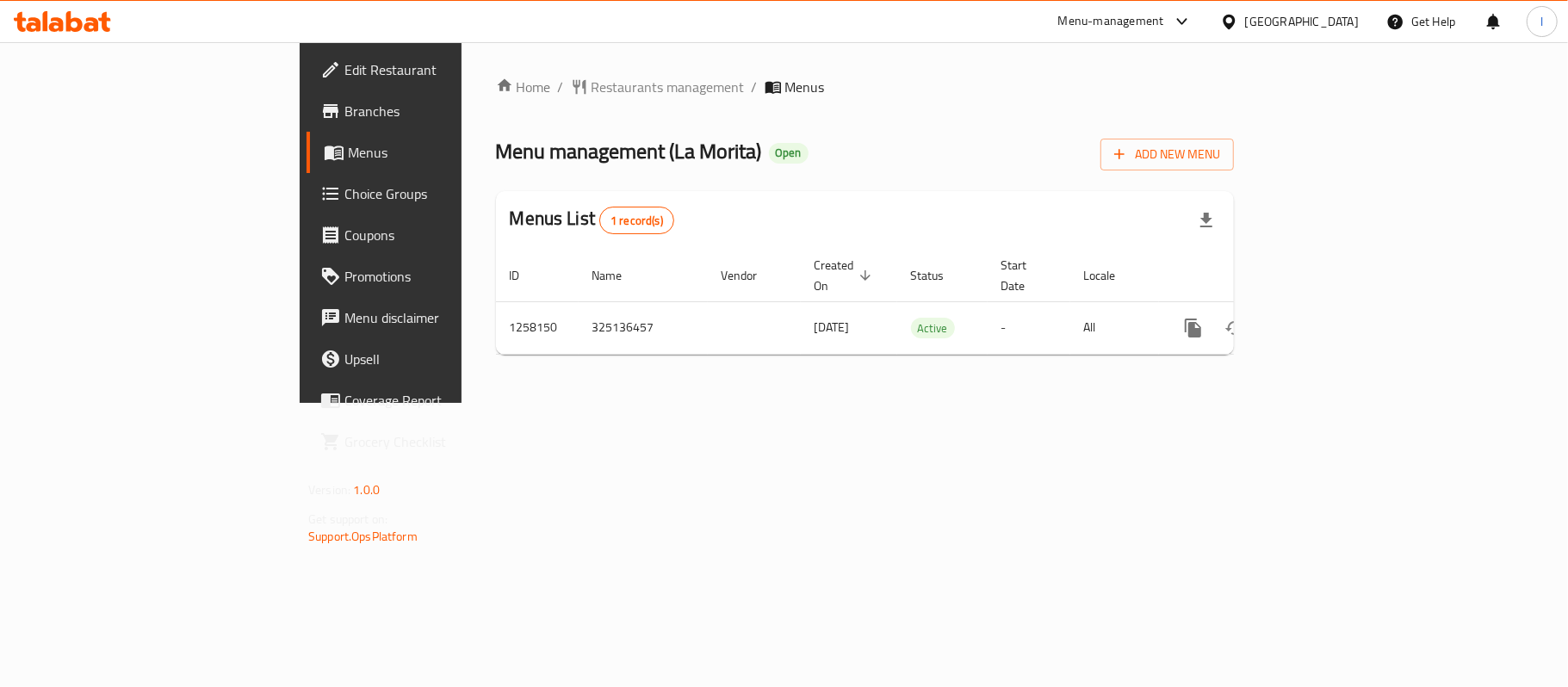
click at [693, 134] on div "Menu management ( [PERSON_NAME] ) Open Add New Menu" at bounding box center [865, 151] width 738 height 39
click at [592, 86] on span "Restaurants management" at bounding box center [668, 87] width 153 height 21
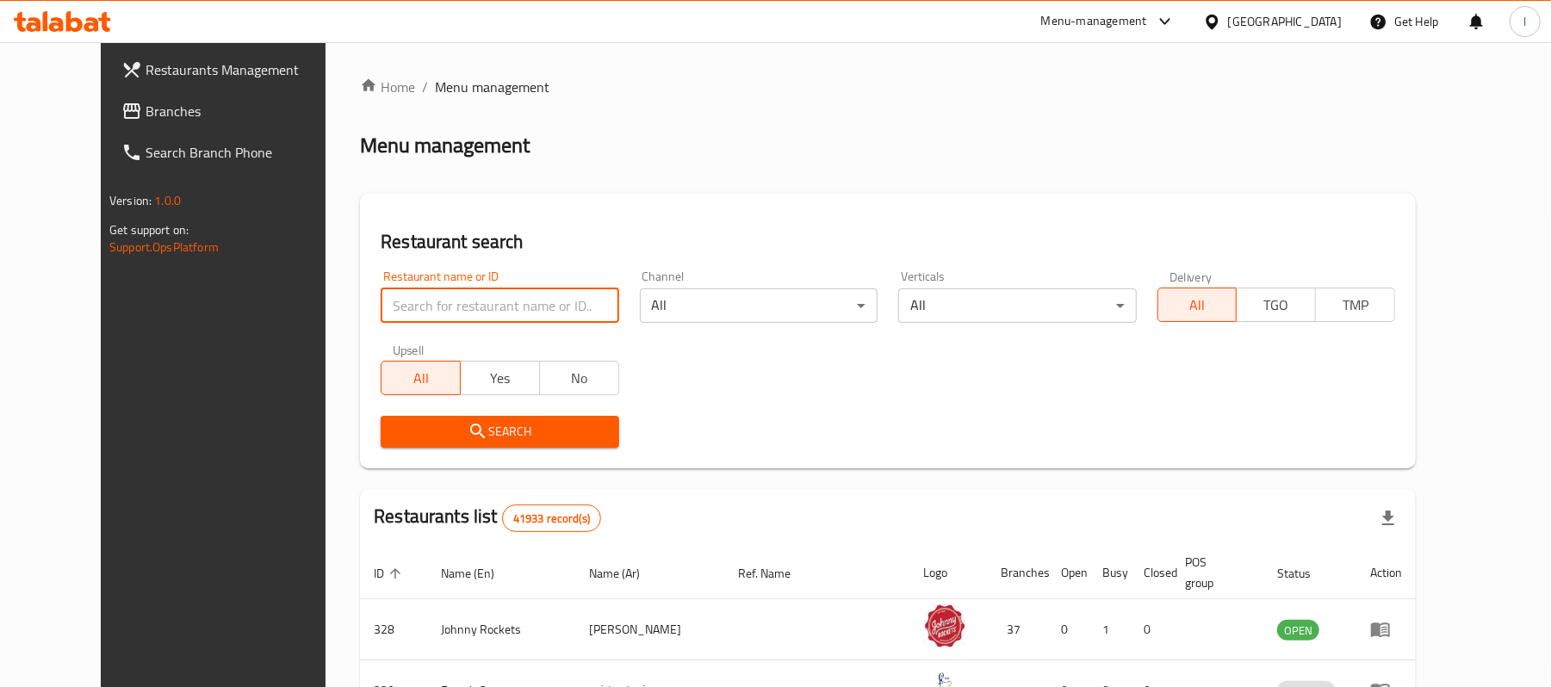
click at [397, 301] on input "search" at bounding box center [500, 306] width 238 height 34
paste input "683744"
type input "683744"
click at [528, 421] on span "Search" at bounding box center [499, 432] width 210 height 22
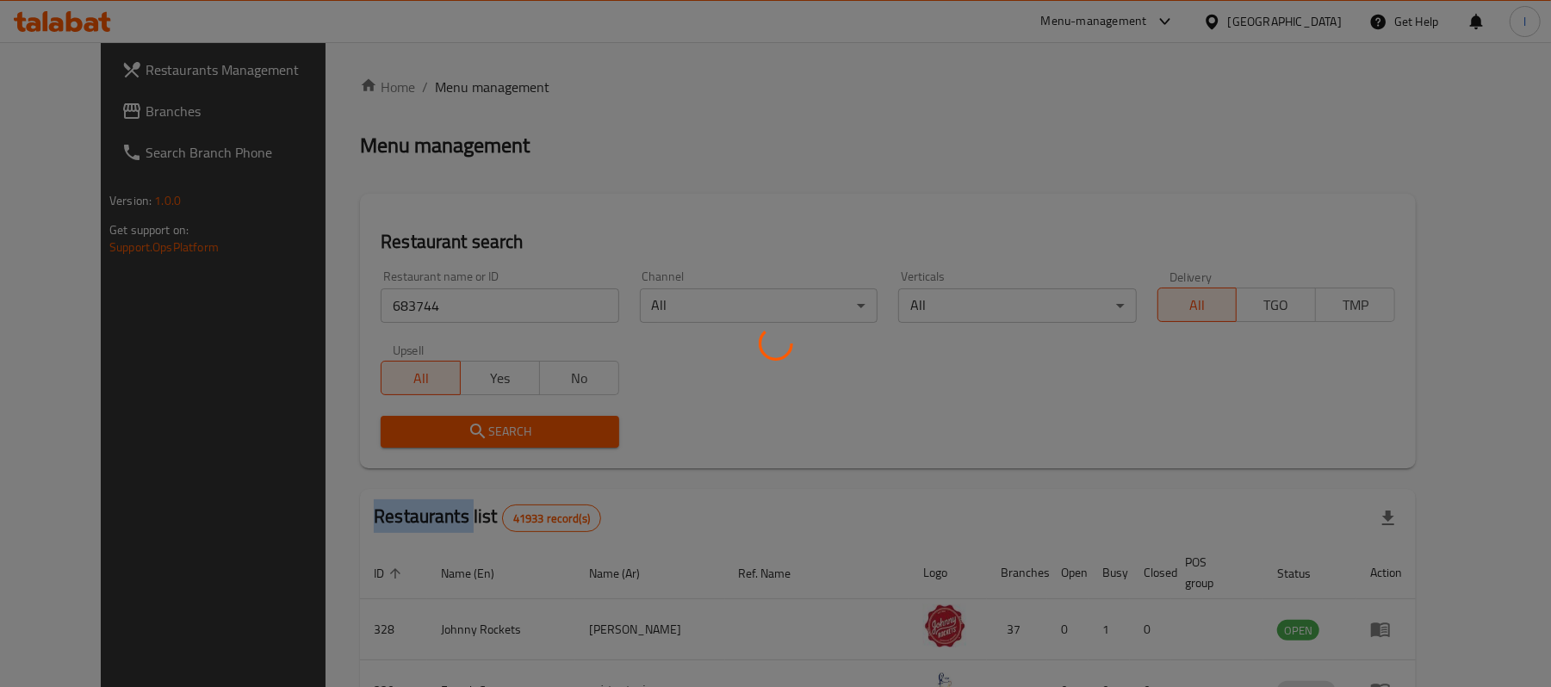
click at [528, 421] on div at bounding box center [775, 343] width 1551 height 687
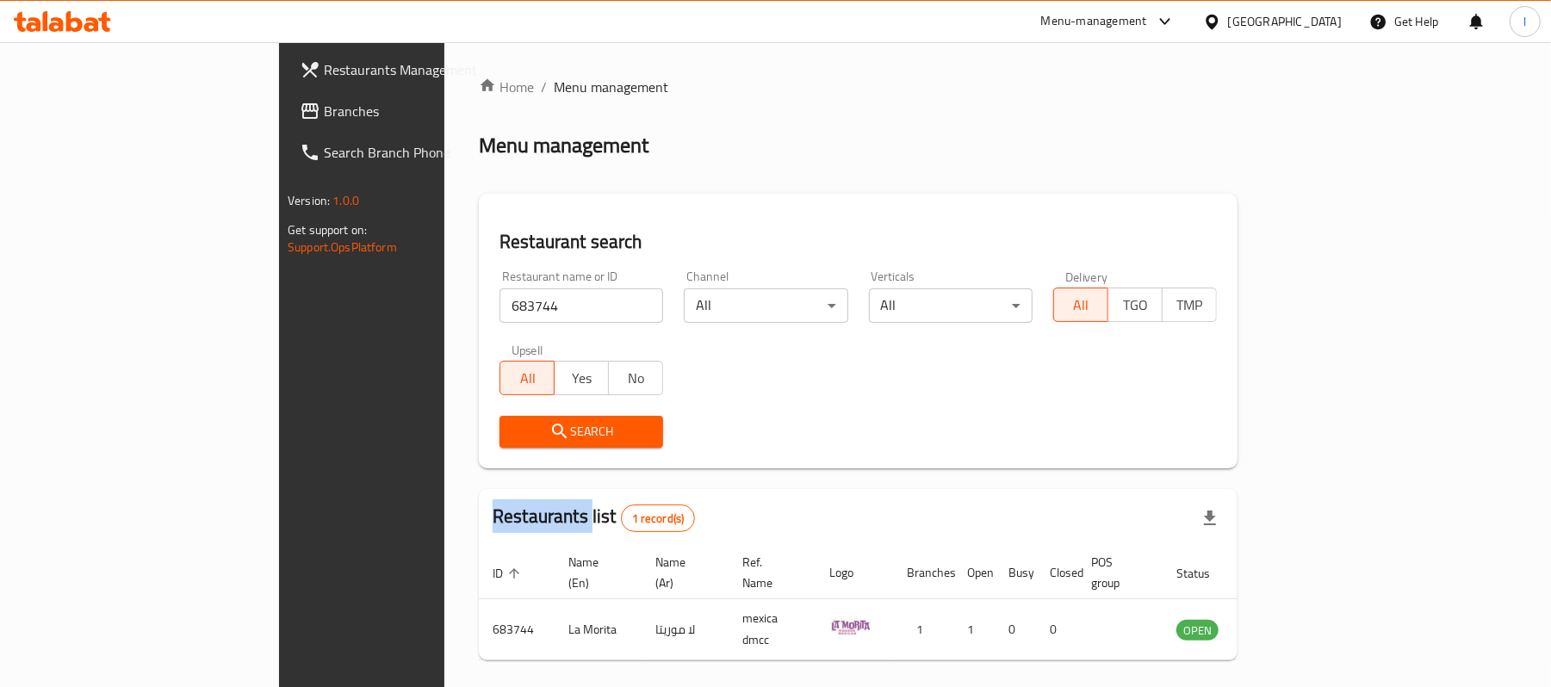
click at [286, 94] on link "Branches" at bounding box center [412, 110] width 252 height 41
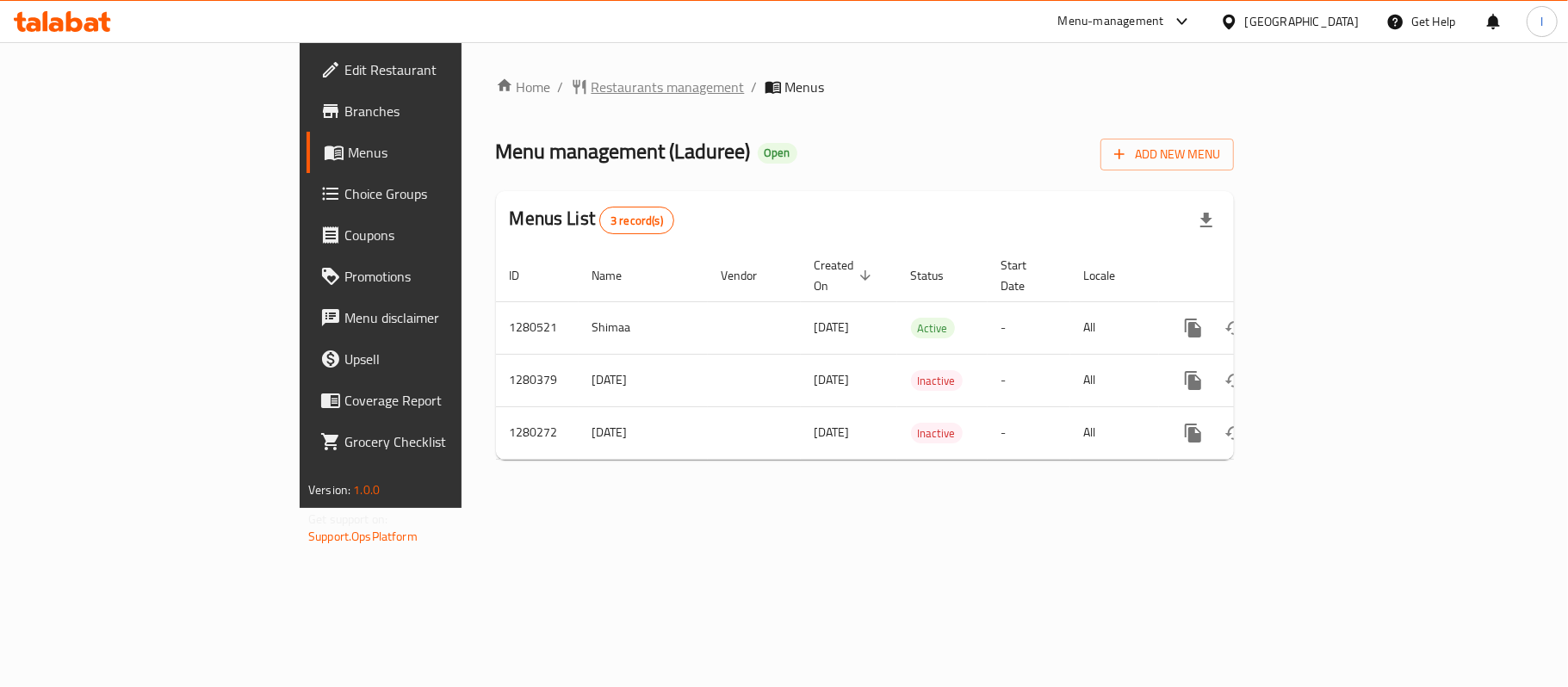
click at [592, 84] on span "Restaurants management" at bounding box center [668, 87] width 153 height 21
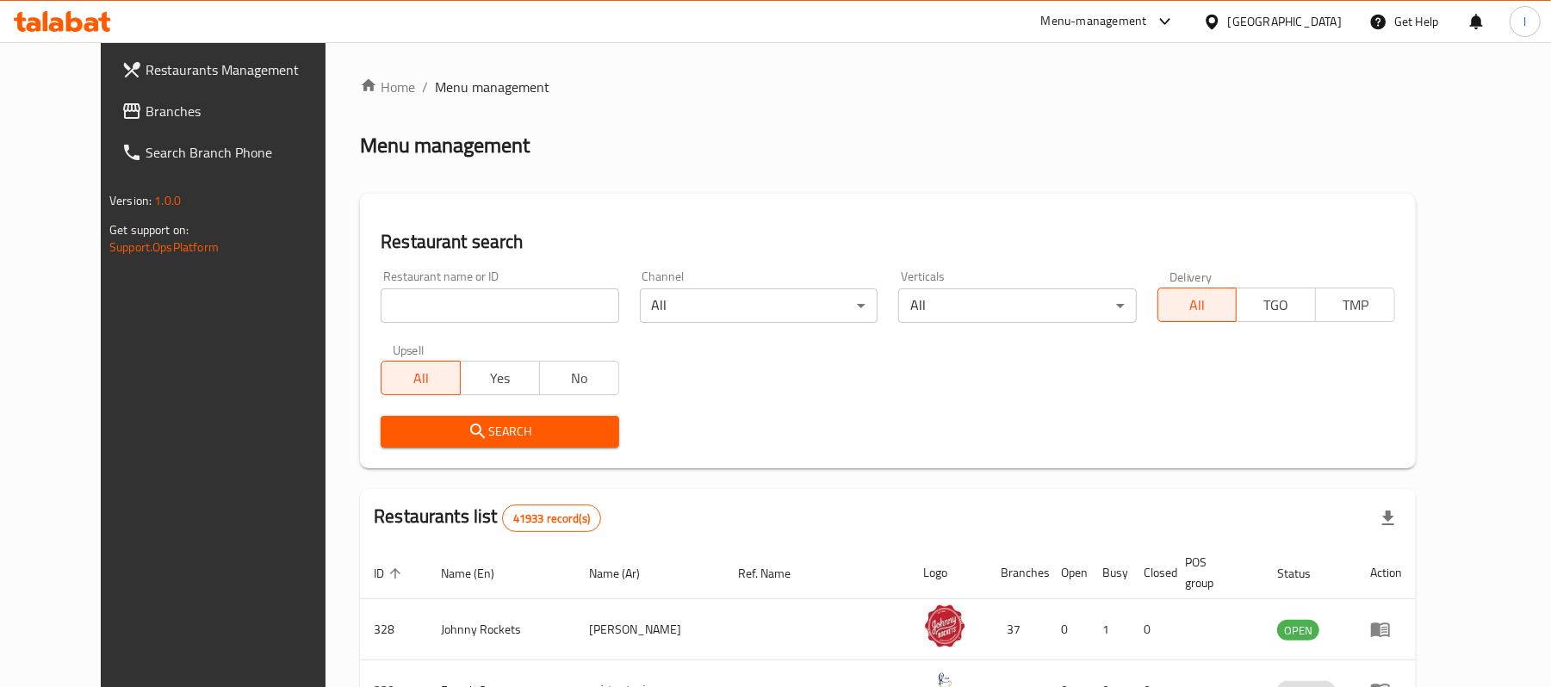
click at [413, 300] on input "search" at bounding box center [500, 306] width 238 height 34
paste input "693717"
type input "693717"
click button "Search" at bounding box center [500, 432] width 238 height 32
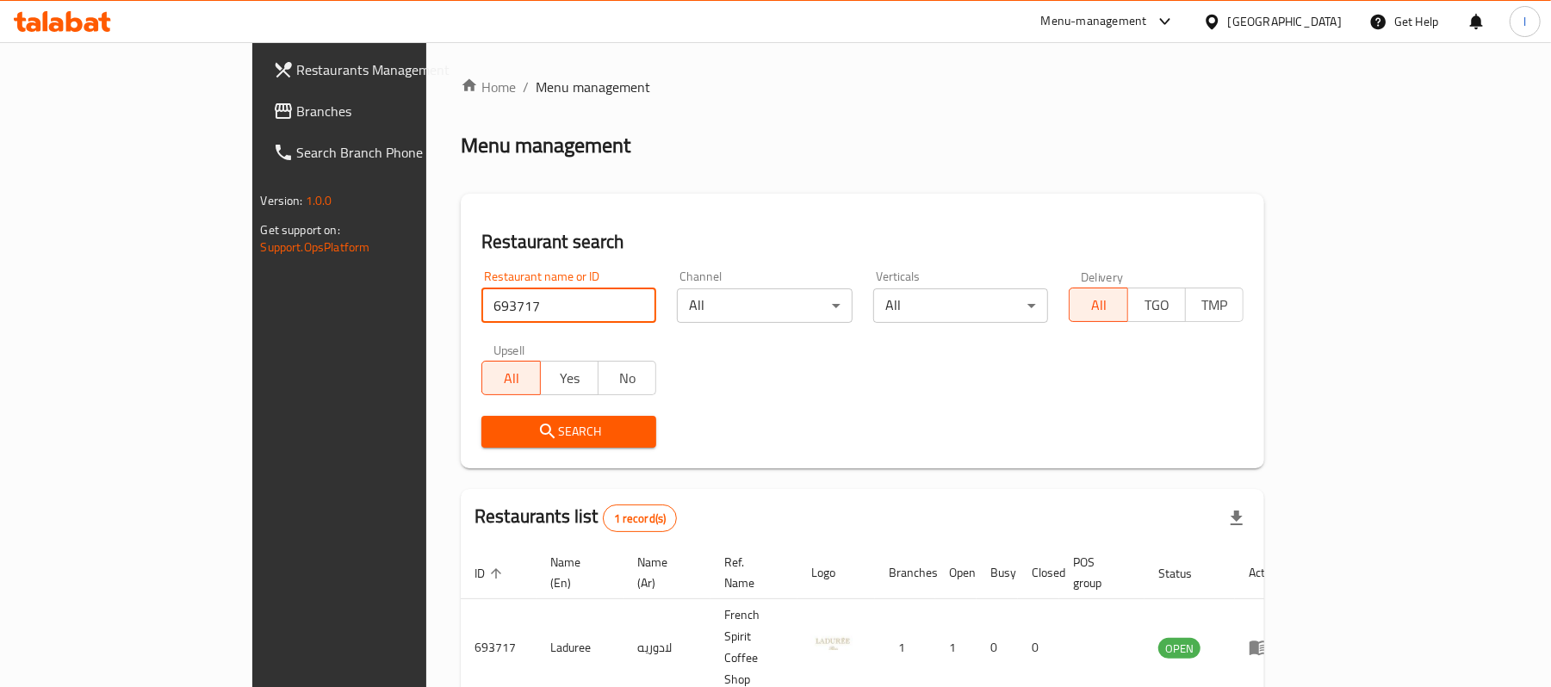
click at [297, 107] on span "Branches" at bounding box center [397, 111] width 201 height 21
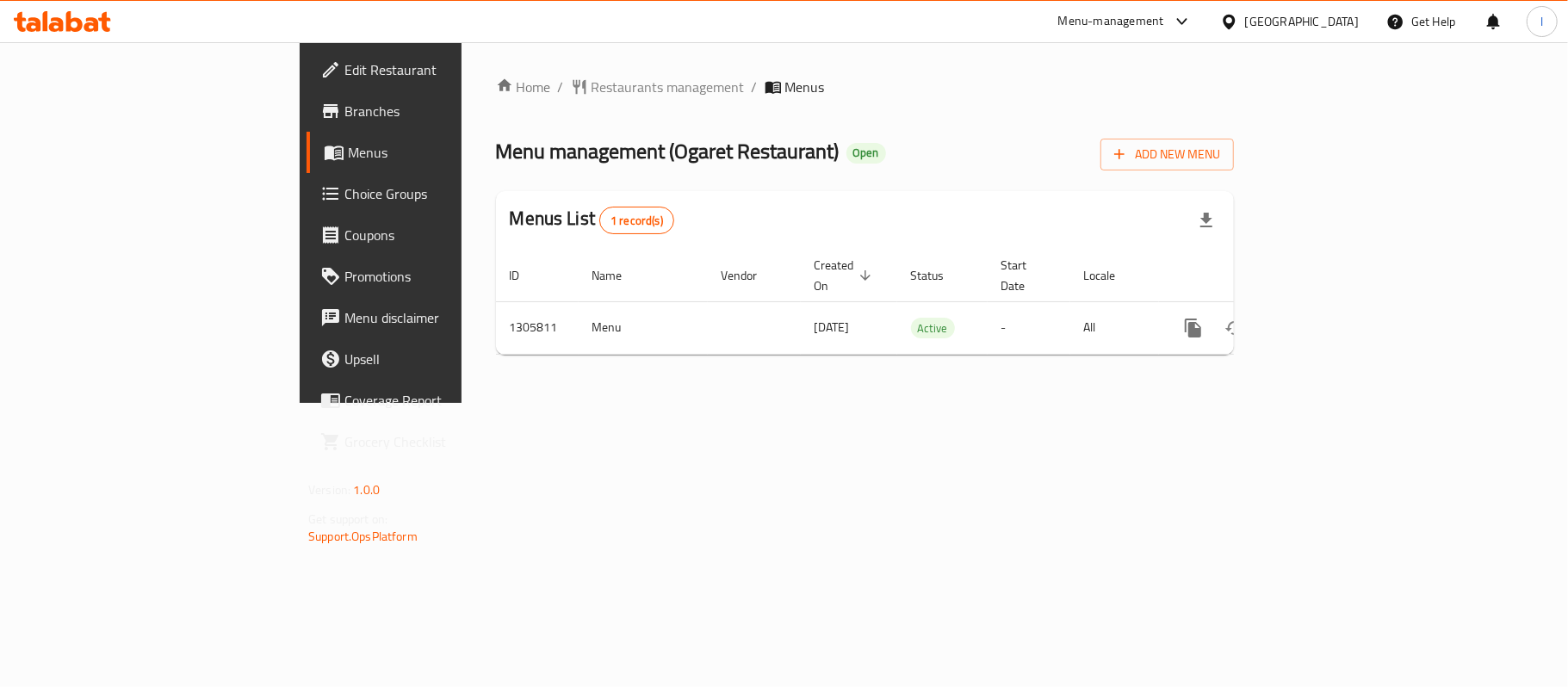
click at [496, 100] on div "Home / Restaurants management / Menus Menu management ( Ogaret Restaurant ) Ope…" at bounding box center [865, 223] width 738 height 292
click at [592, 90] on span "Restaurants management" at bounding box center [668, 87] width 153 height 21
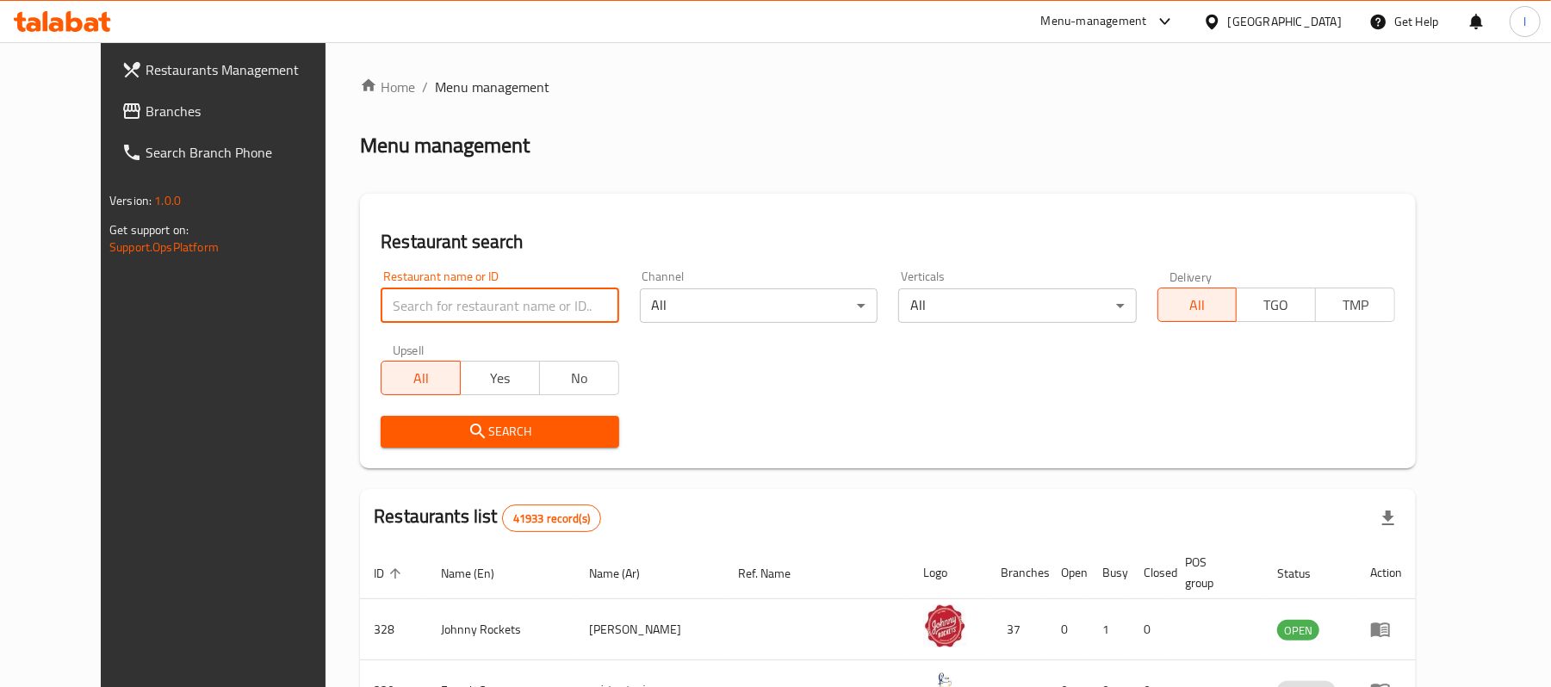
click at [422, 291] on input "search" at bounding box center [500, 306] width 238 height 34
paste input "703839"
type input "703839"
click button "Search" at bounding box center [500, 432] width 238 height 32
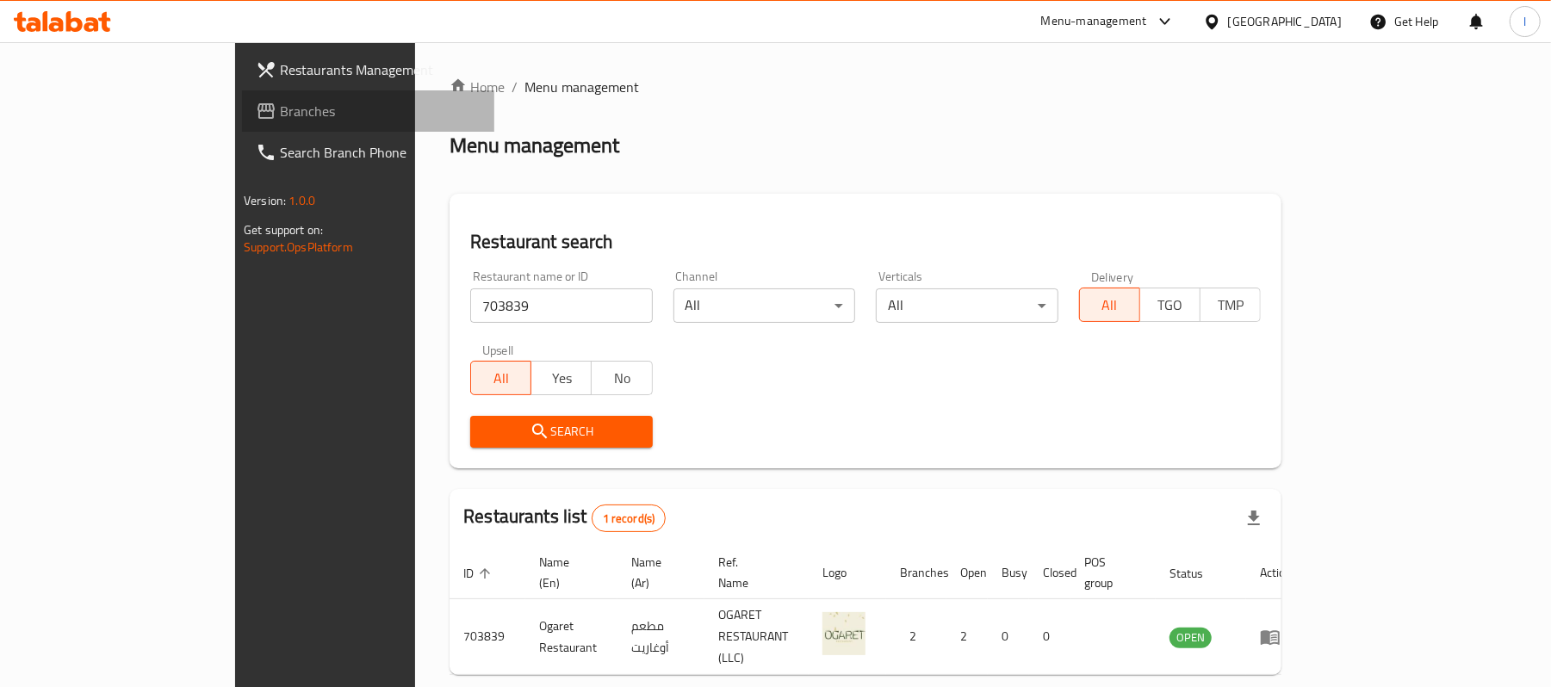
click at [280, 104] on span "Branches" at bounding box center [380, 111] width 201 height 21
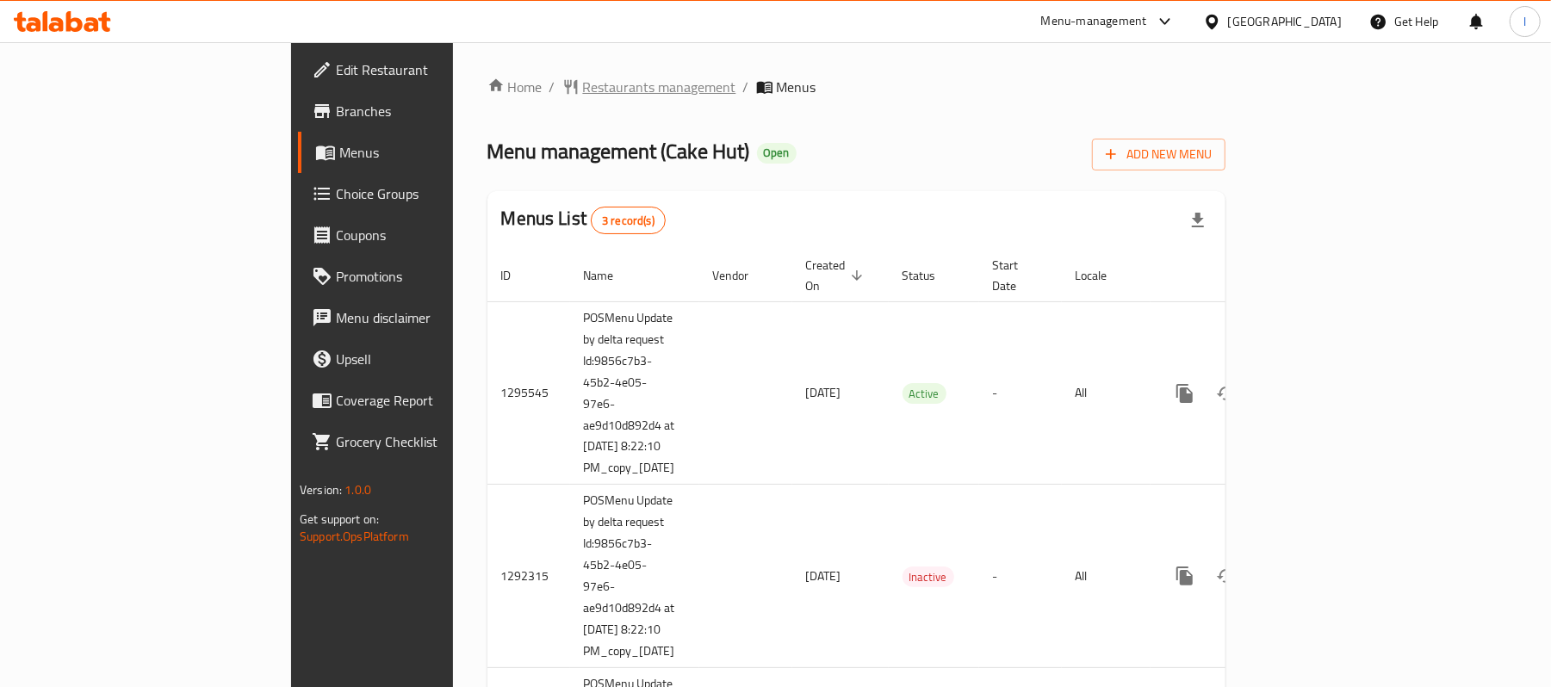
click at [583, 84] on span "Restaurants management" at bounding box center [659, 87] width 153 height 21
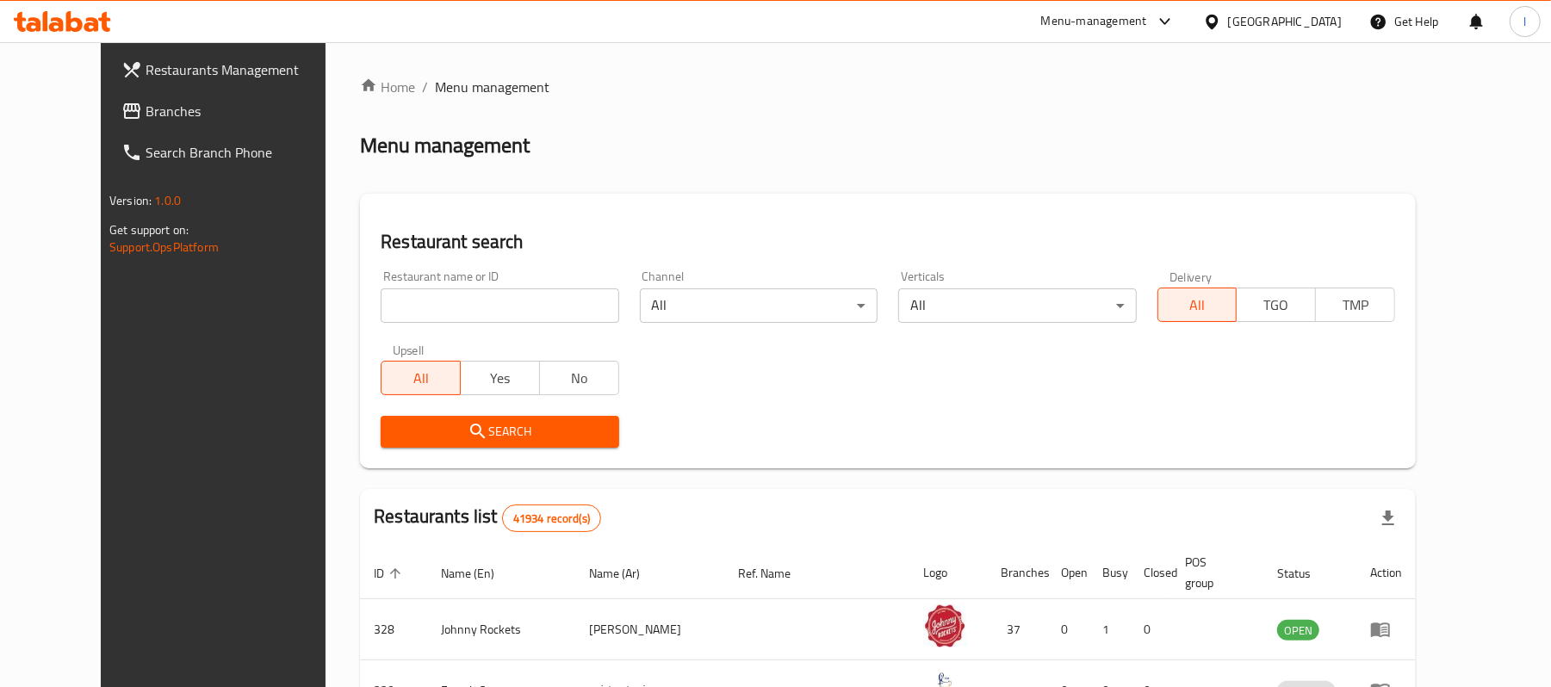
click at [429, 301] on input "search" at bounding box center [500, 306] width 238 height 34
paste input "11532"
type input "11532"
click button "Search" at bounding box center [500, 432] width 238 height 32
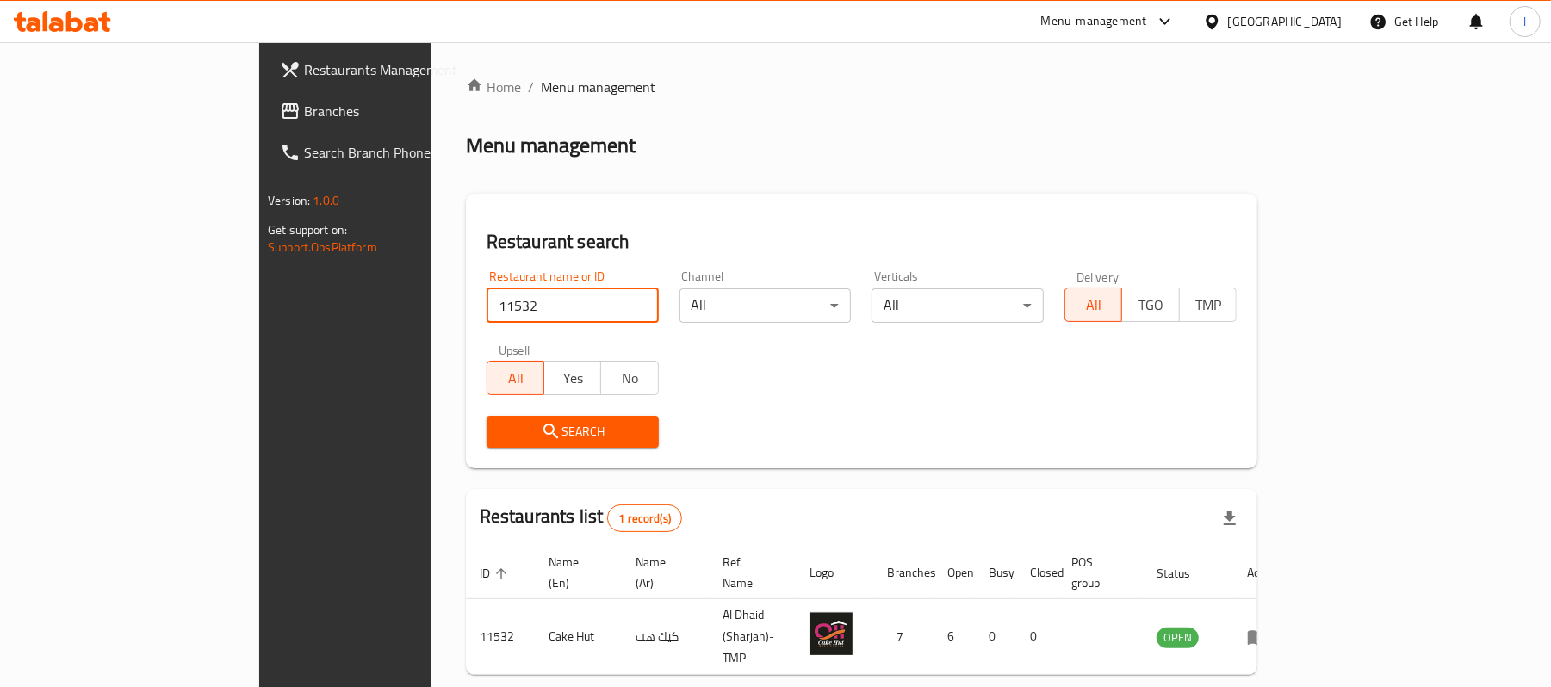
scroll to position [48, 0]
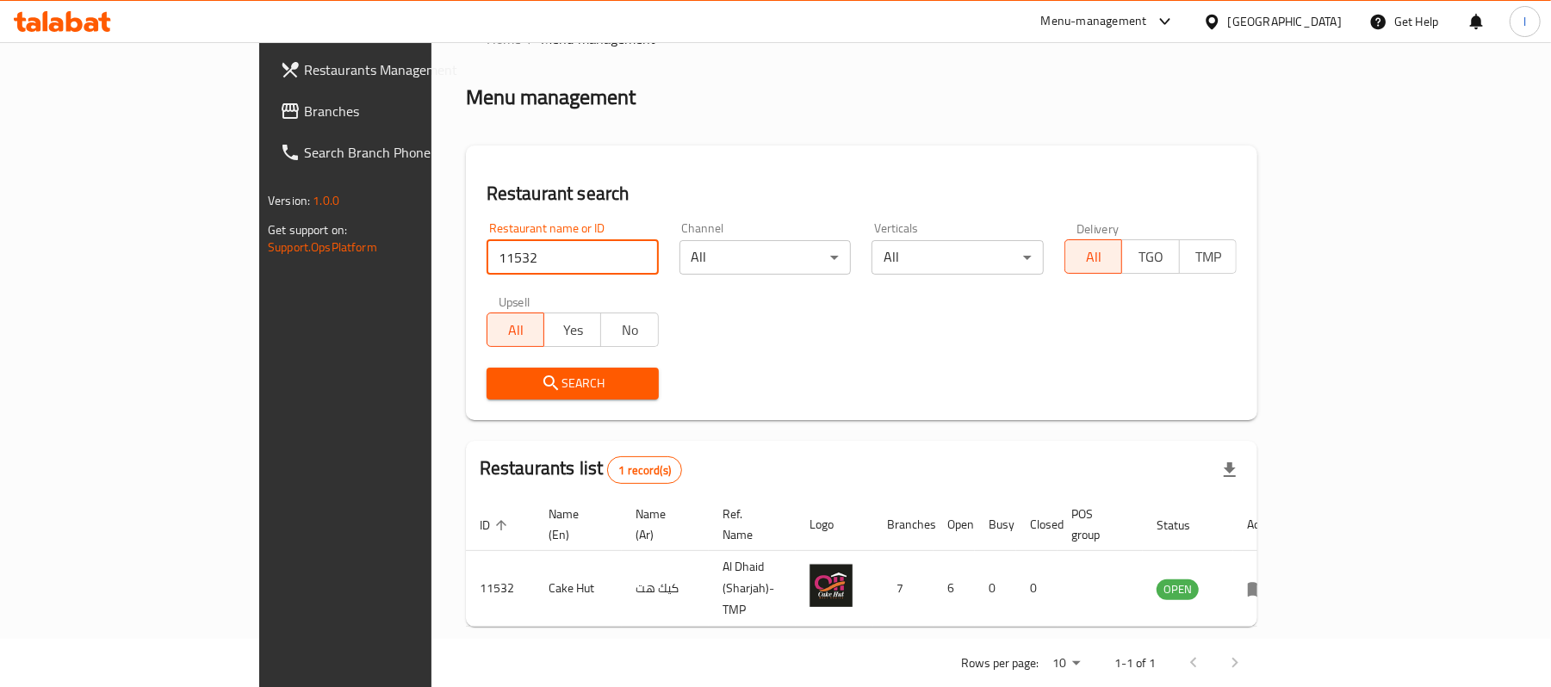
click at [304, 108] on span "Branches" at bounding box center [404, 111] width 201 height 21
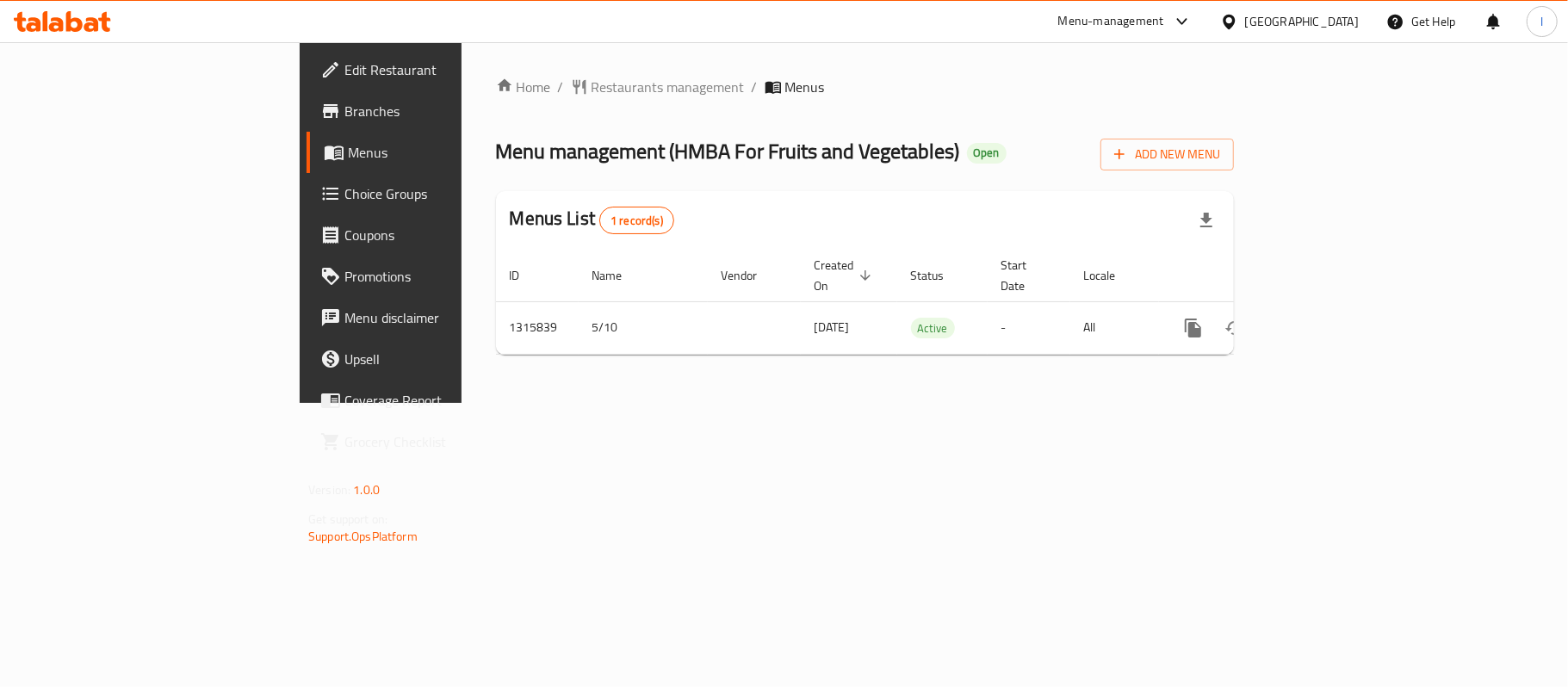
click at [762, 142] on span "Menu management ( HMBA For Fruits and Vegetables )" at bounding box center [728, 151] width 464 height 39
click at [592, 79] on span "Restaurants management" at bounding box center [668, 87] width 153 height 21
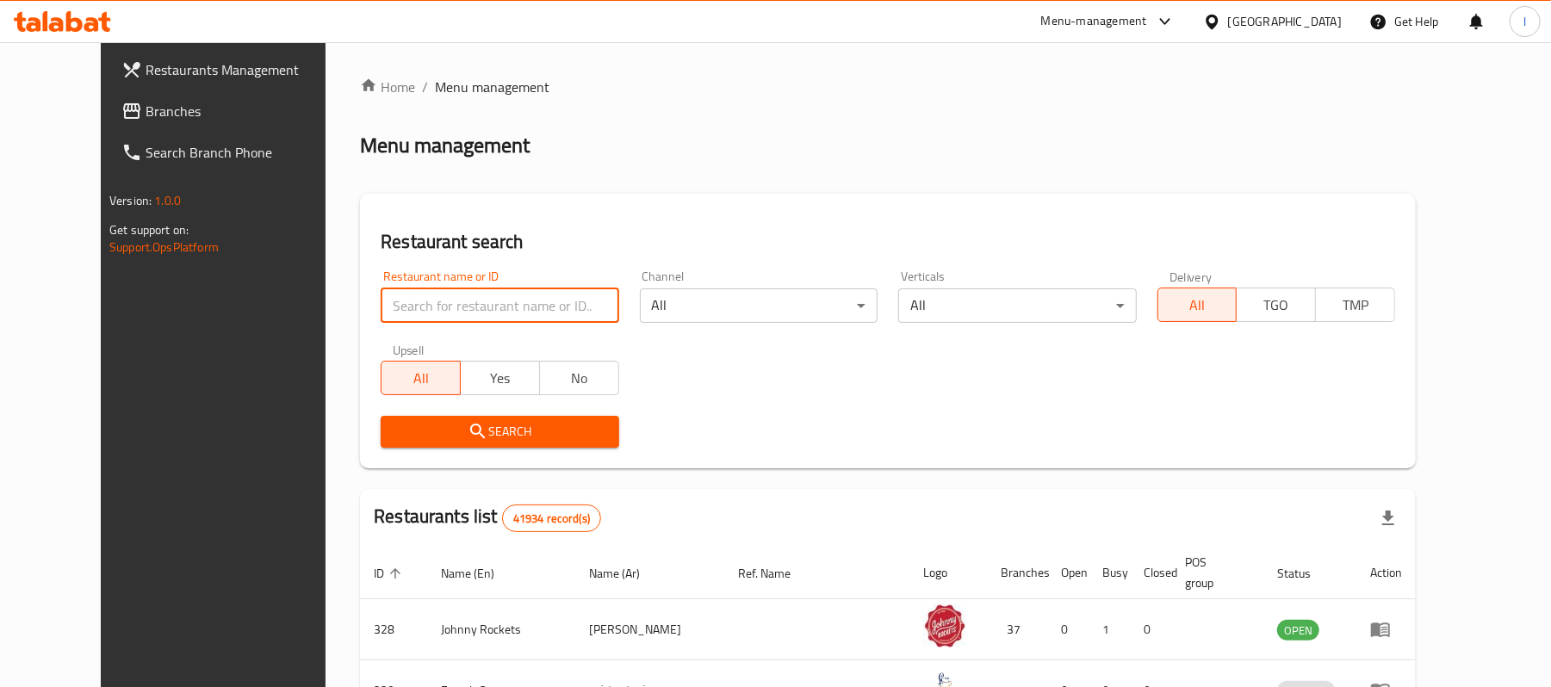
click at [400, 300] on input "search" at bounding box center [500, 306] width 238 height 34
paste input "707425"
type input "707425"
click at [467, 431] on span "Search" at bounding box center [499, 432] width 210 height 22
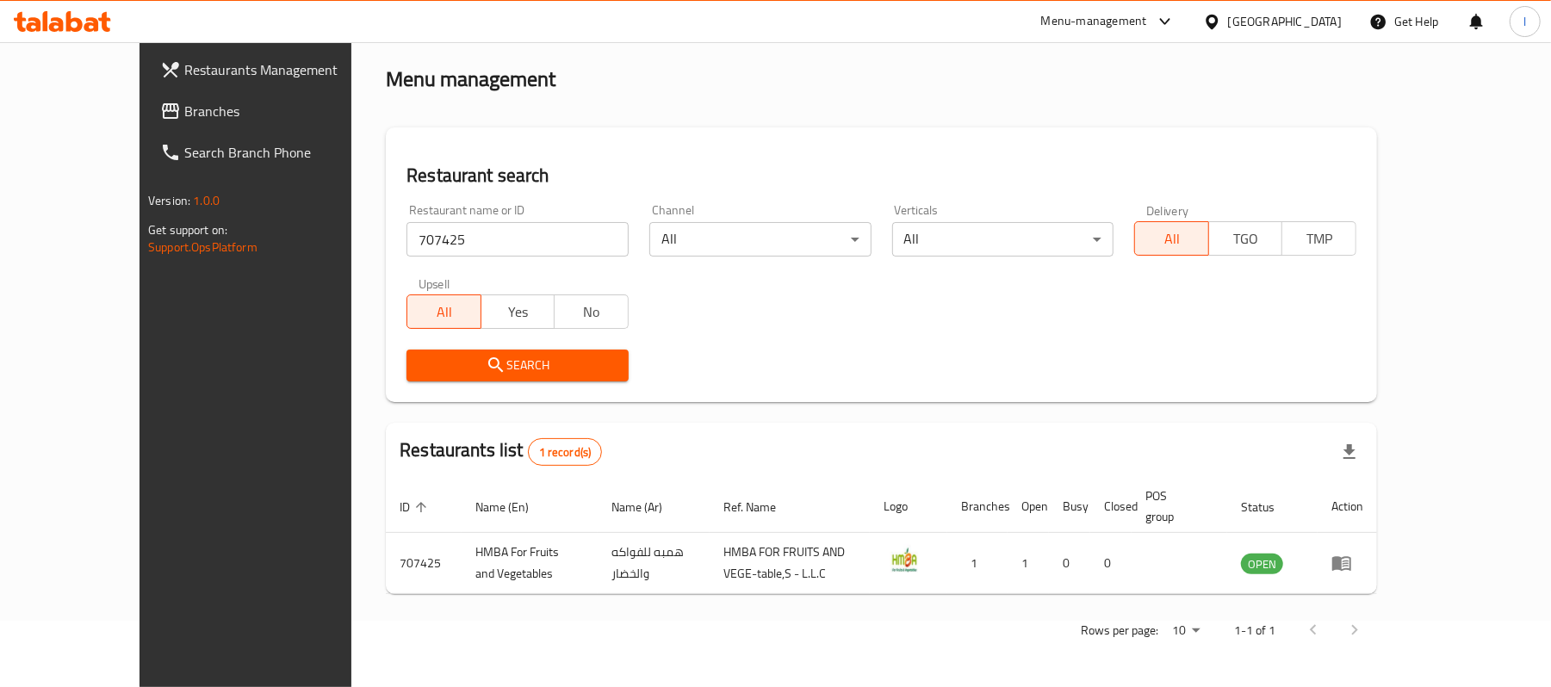
scroll to position [48, 0]
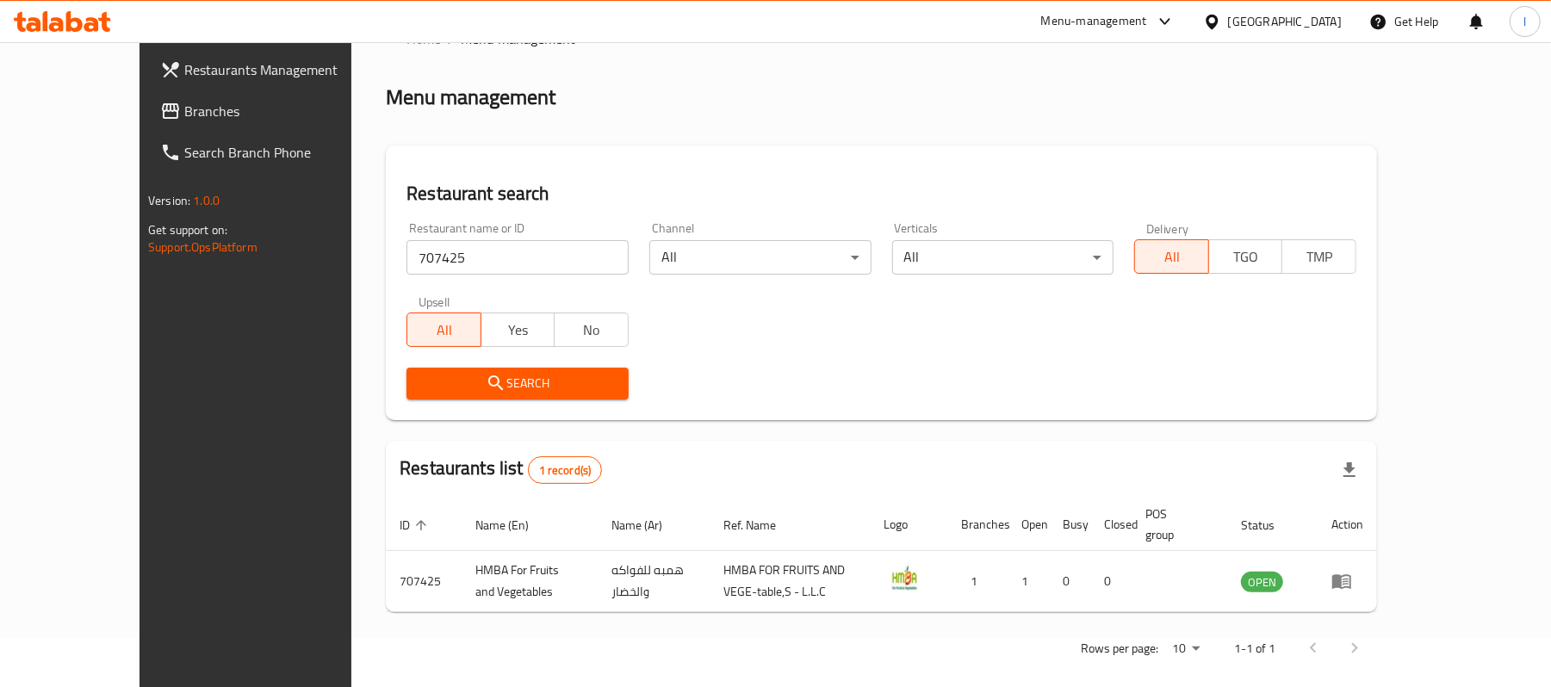
click at [184, 112] on span "Branches" at bounding box center [284, 111] width 201 height 21
